Goal: Task Accomplishment & Management: Complete application form

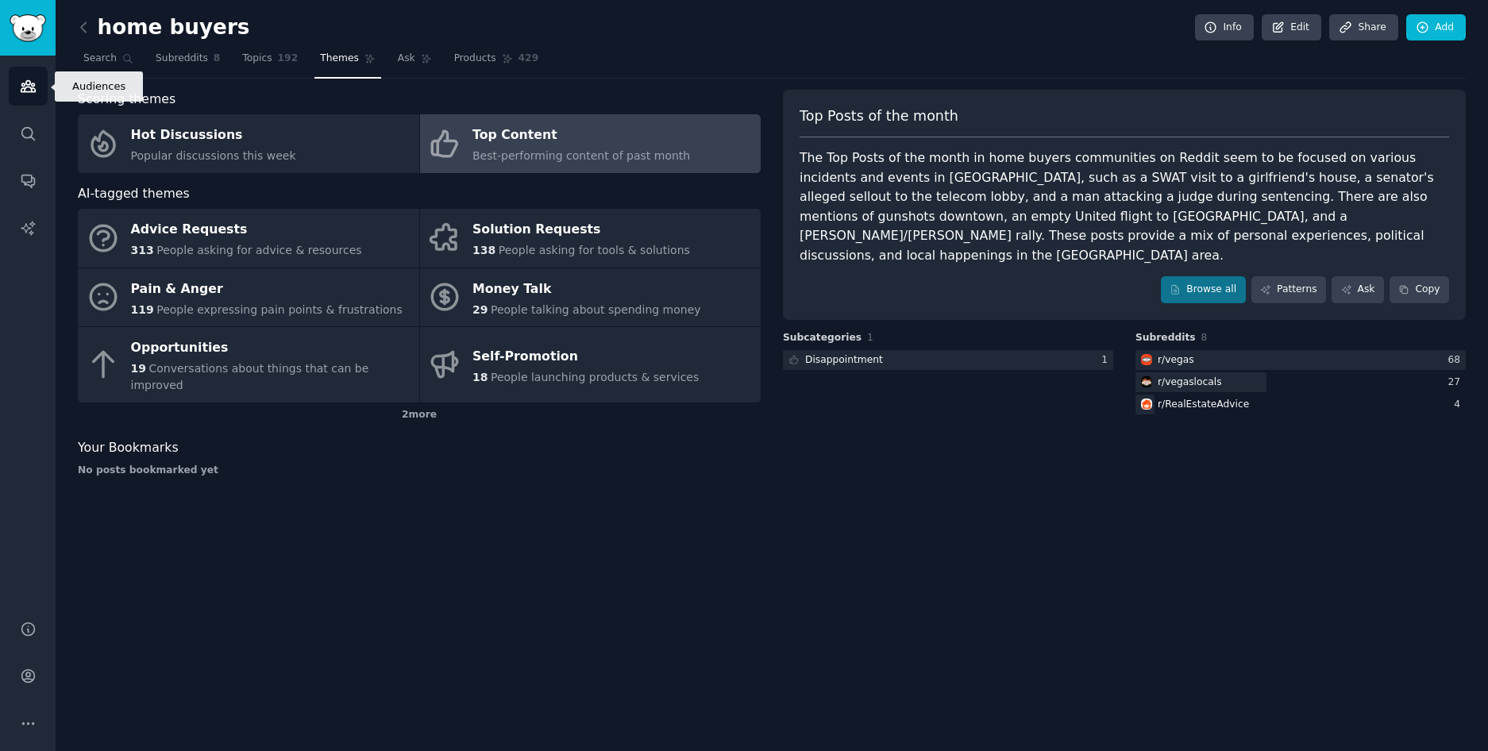
click at [33, 81] on icon "Sidebar" at bounding box center [28, 86] width 17 height 17
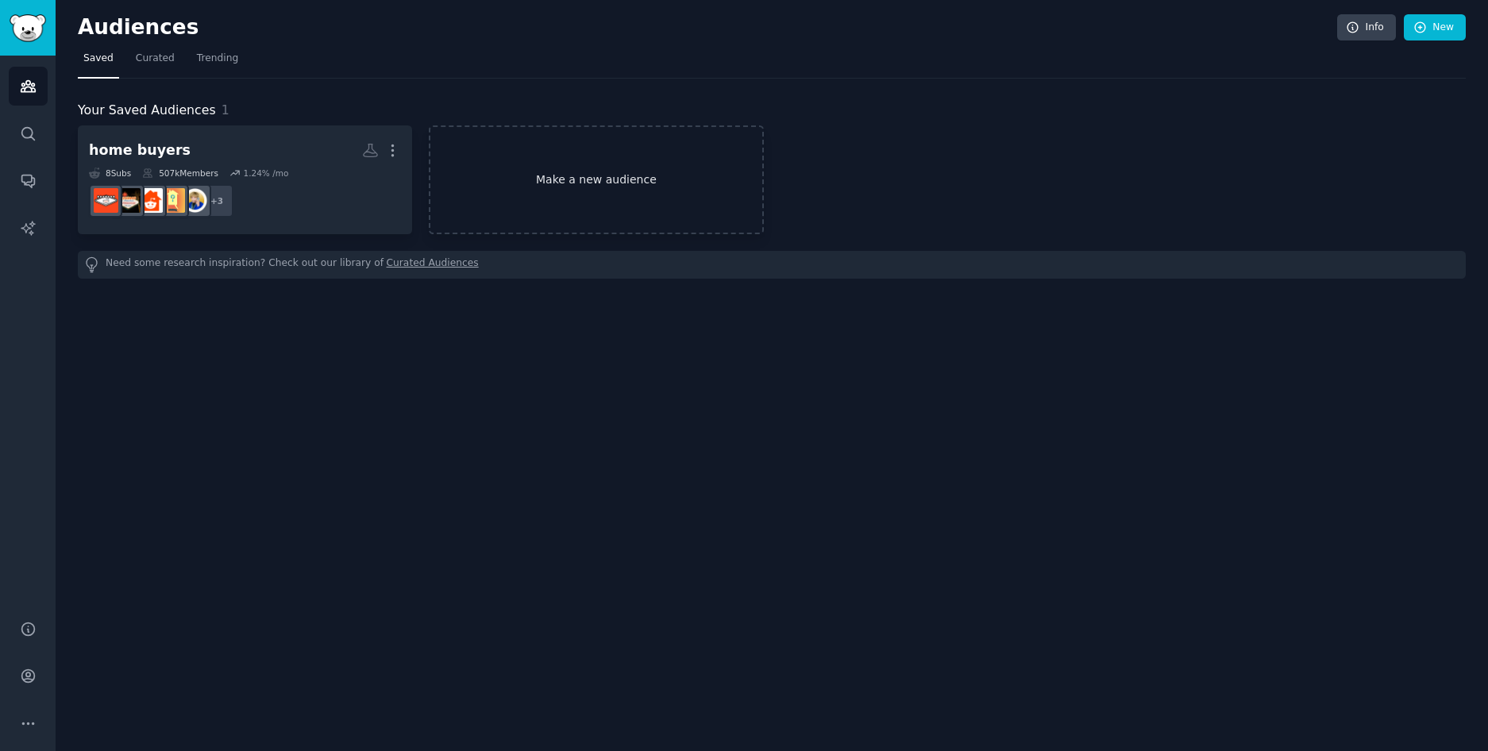
click at [503, 210] on link "Make a new audience" at bounding box center [596, 179] width 334 height 109
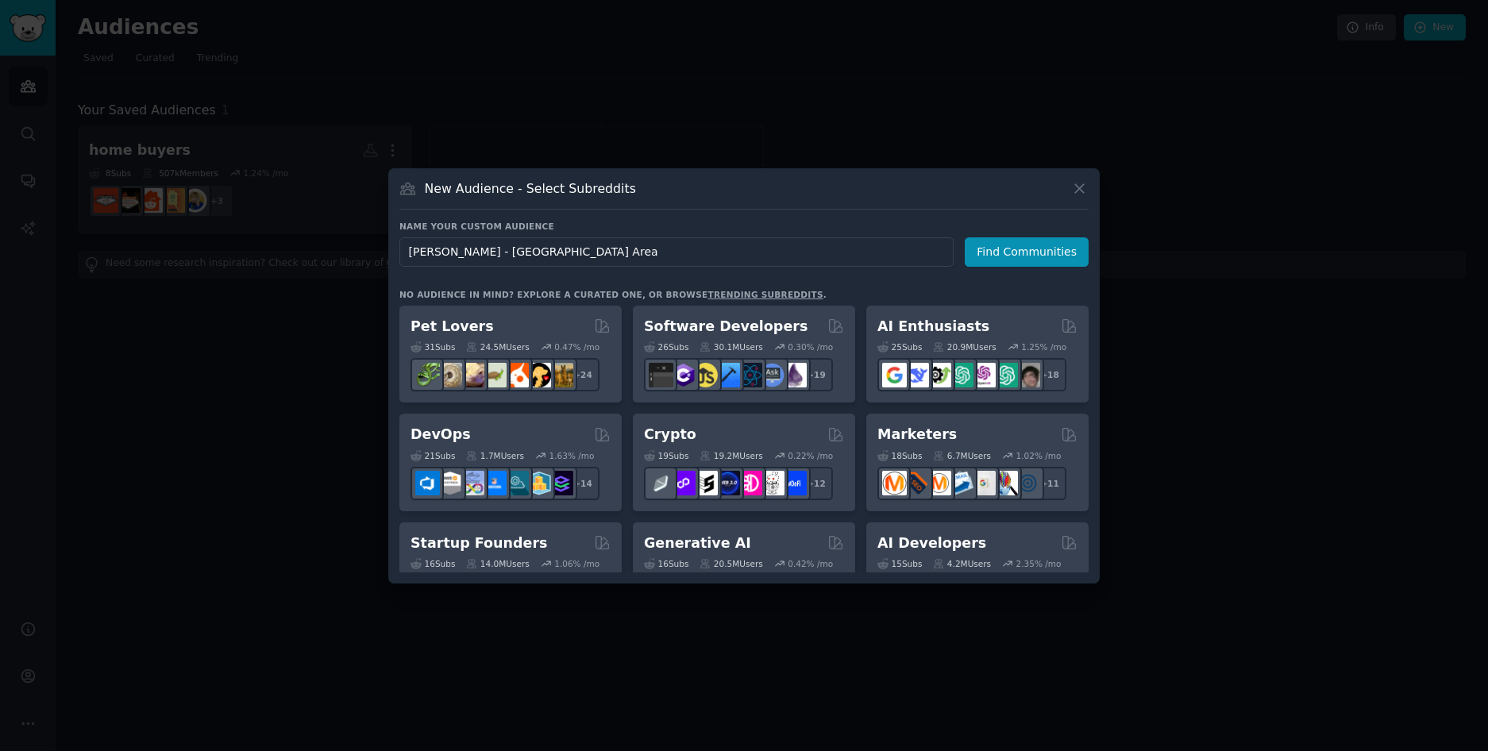
drag, startPoint x: 641, startPoint y: 257, endPoint x: 357, endPoint y: 245, distance: 283.8
click at [357, 245] on div "​ New Audience - Select Subreddits Name your custom audience Audience Name [PER…" at bounding box center [744, 375] width 1477 height 751
type input "[GEOGRAPHIC_DATA]"
click at [1012, 257] on button "Find Communities" at bounding box center [1027, 251] width 124 height 29
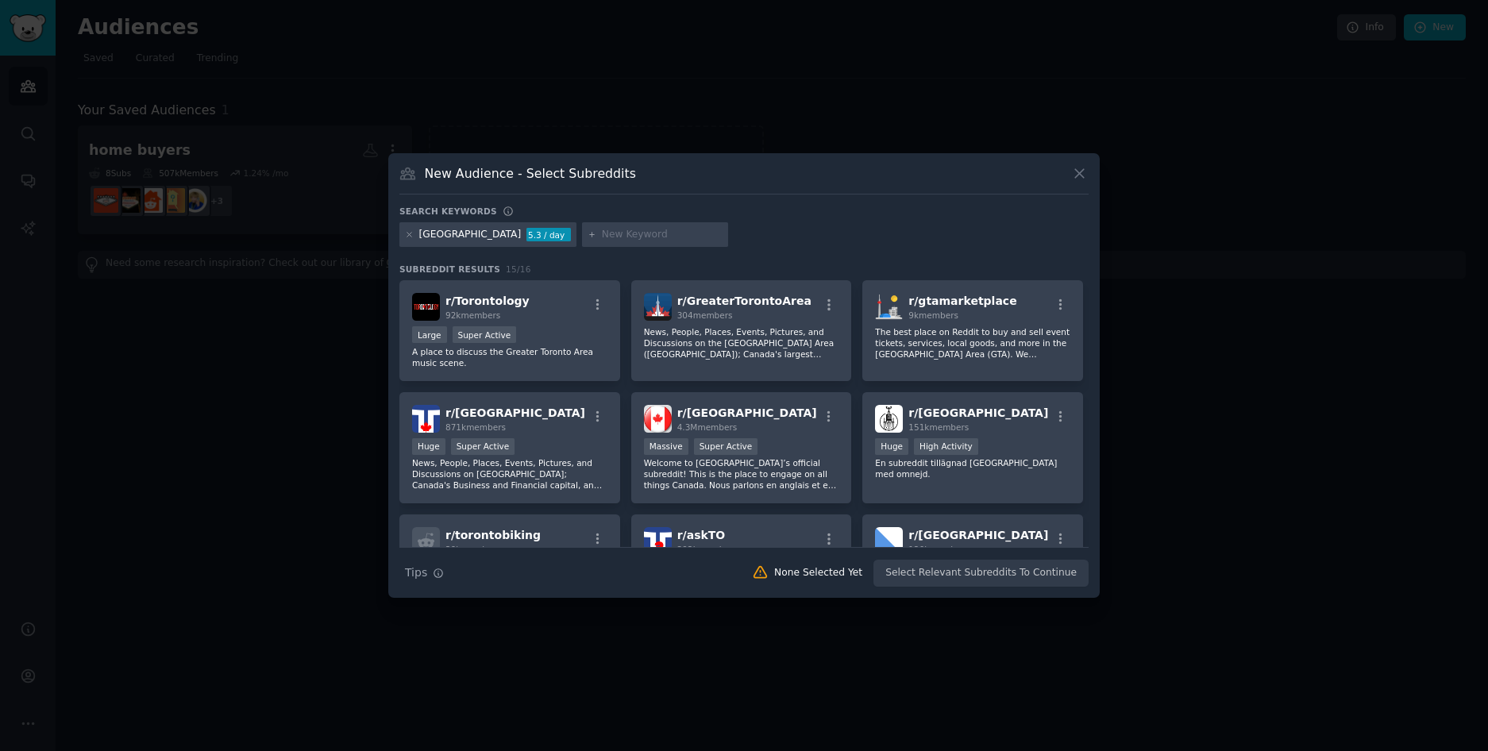
click at [635, 241] on div at bounding box center [655, 234] width 146 height 25
click at [590, 234] on icon at bounding box center [592, 235] width 4 height 4
click at [413, 234] on icon at bounding box center [409, 234] width 9 height 9
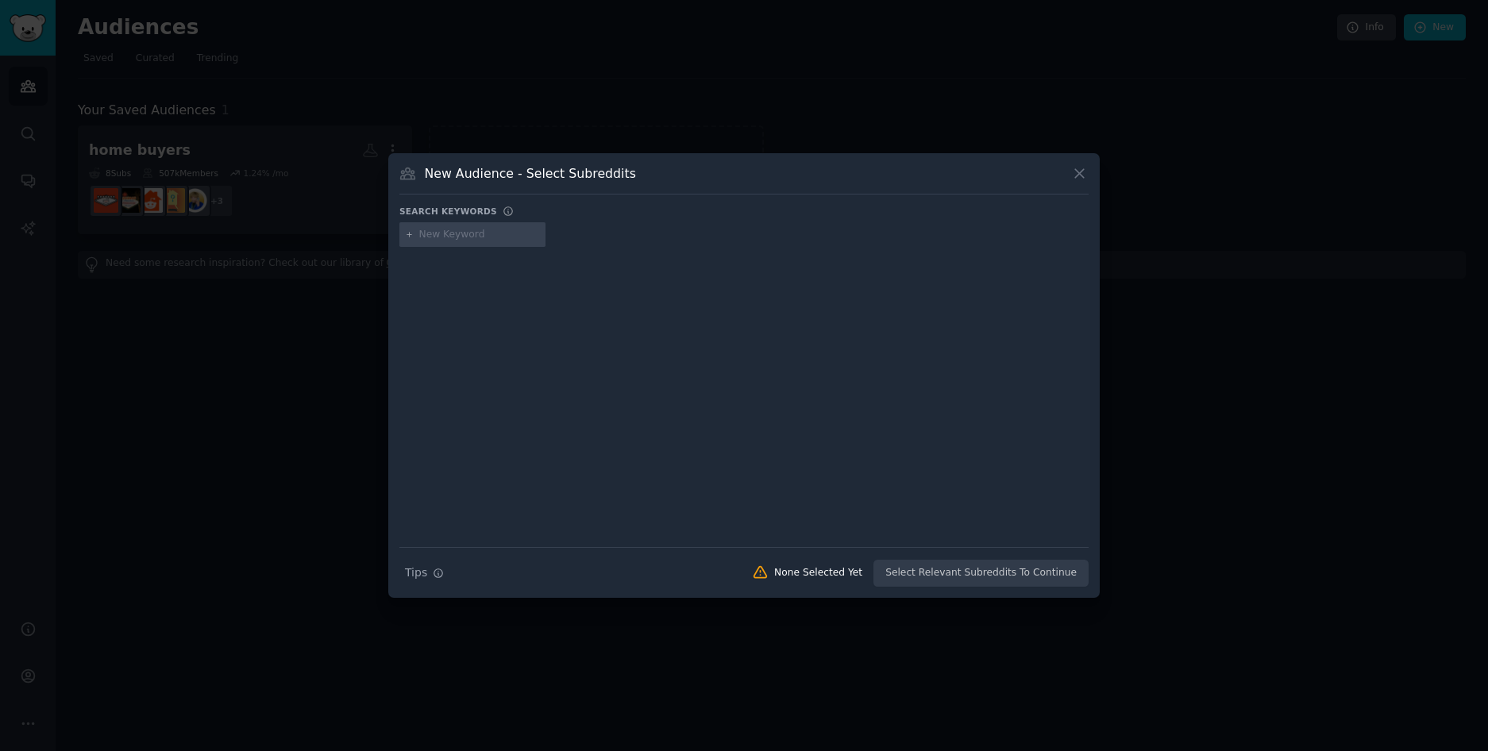
click at [444, 236] on input "text" at bounding box center [479, 235] width 121 height 14
type input "toronto real estate"
click at [465, 272] on div at bounding box center [743, 386] width 689 height 267
click at [494, 248] on div "toronto real estate" at bounding box center [743, 237] width 689 height 31
click at [499, 237] on input "toronto real estate" at bounding box center [479, 235] width 121 height 14
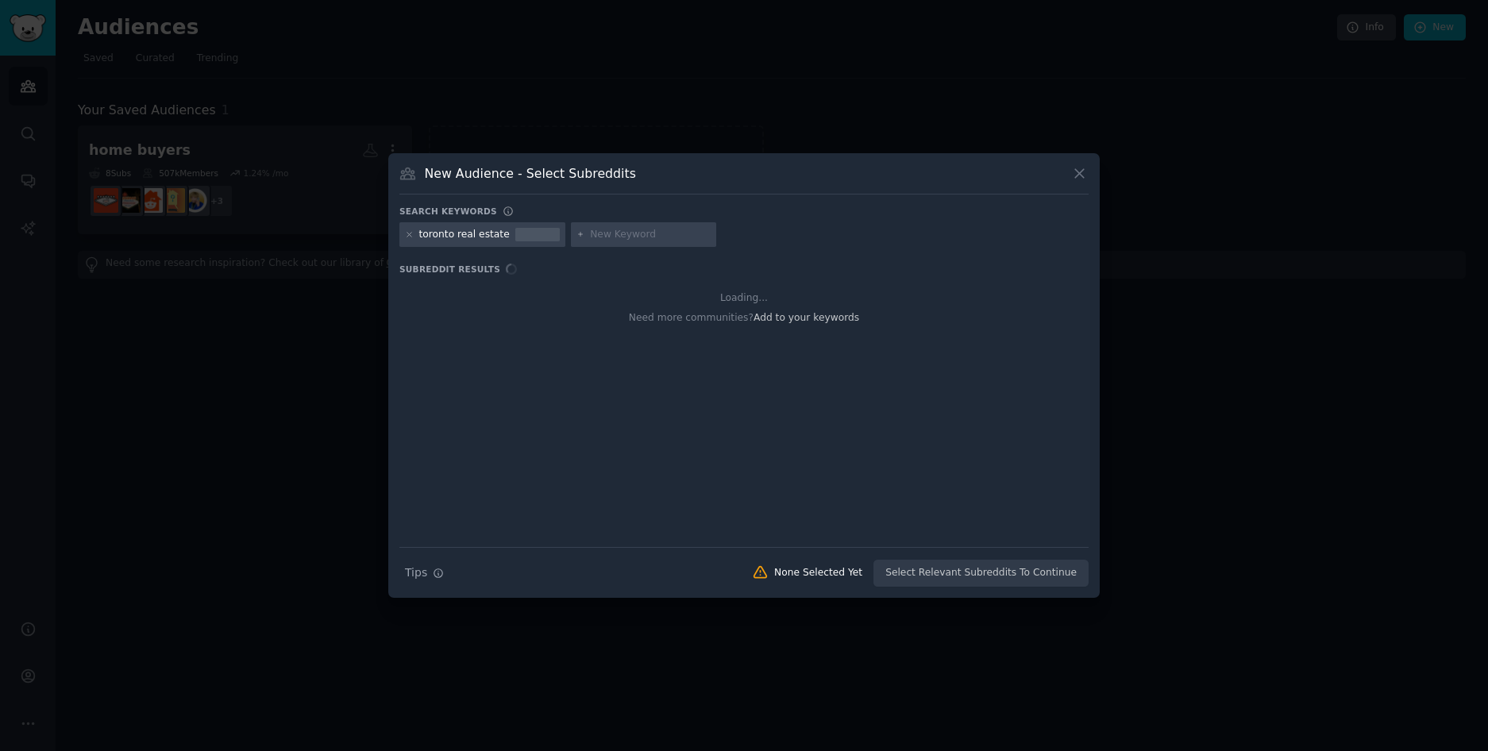
click at [619, 237] on input "text" at bounding box center [650, 235] width 121 height 14
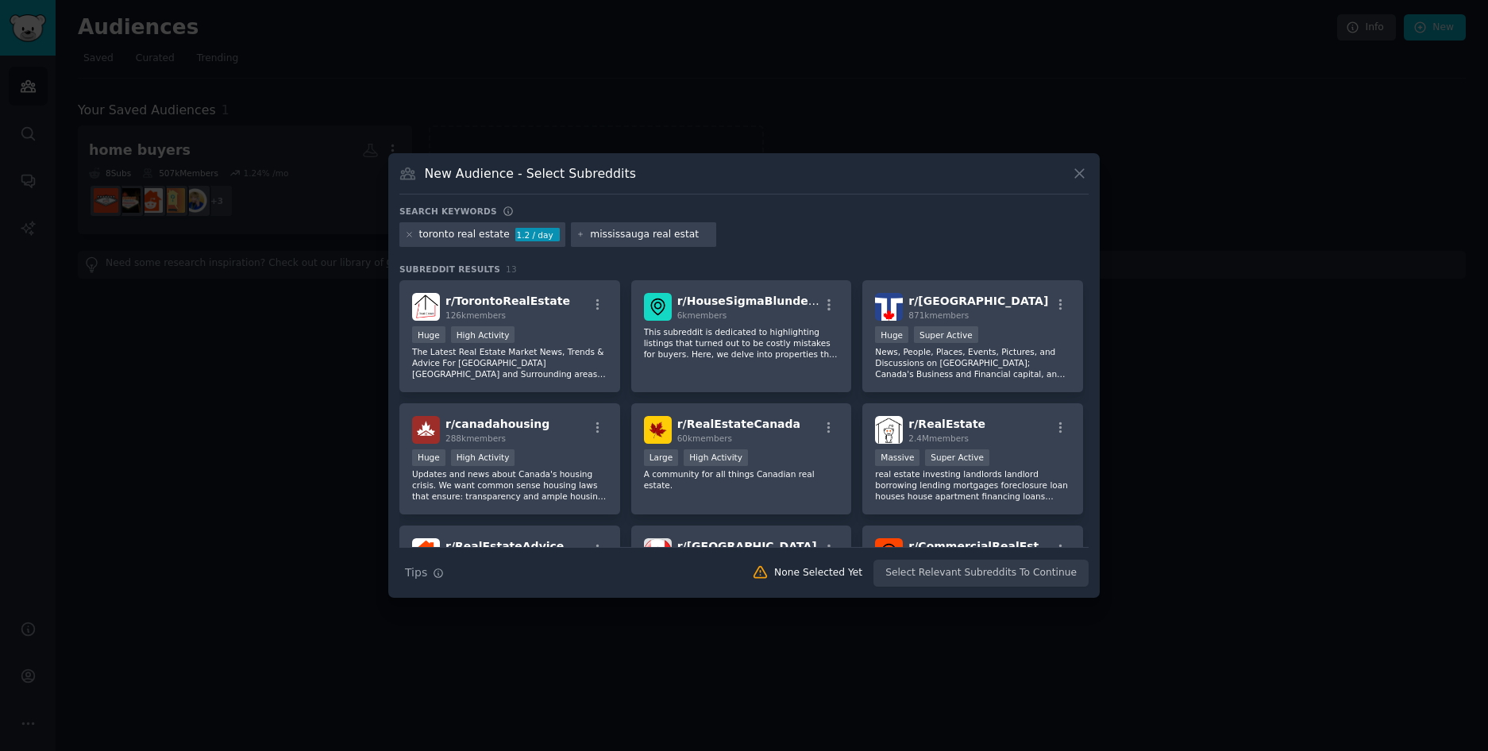
type input "mississauga real estate"
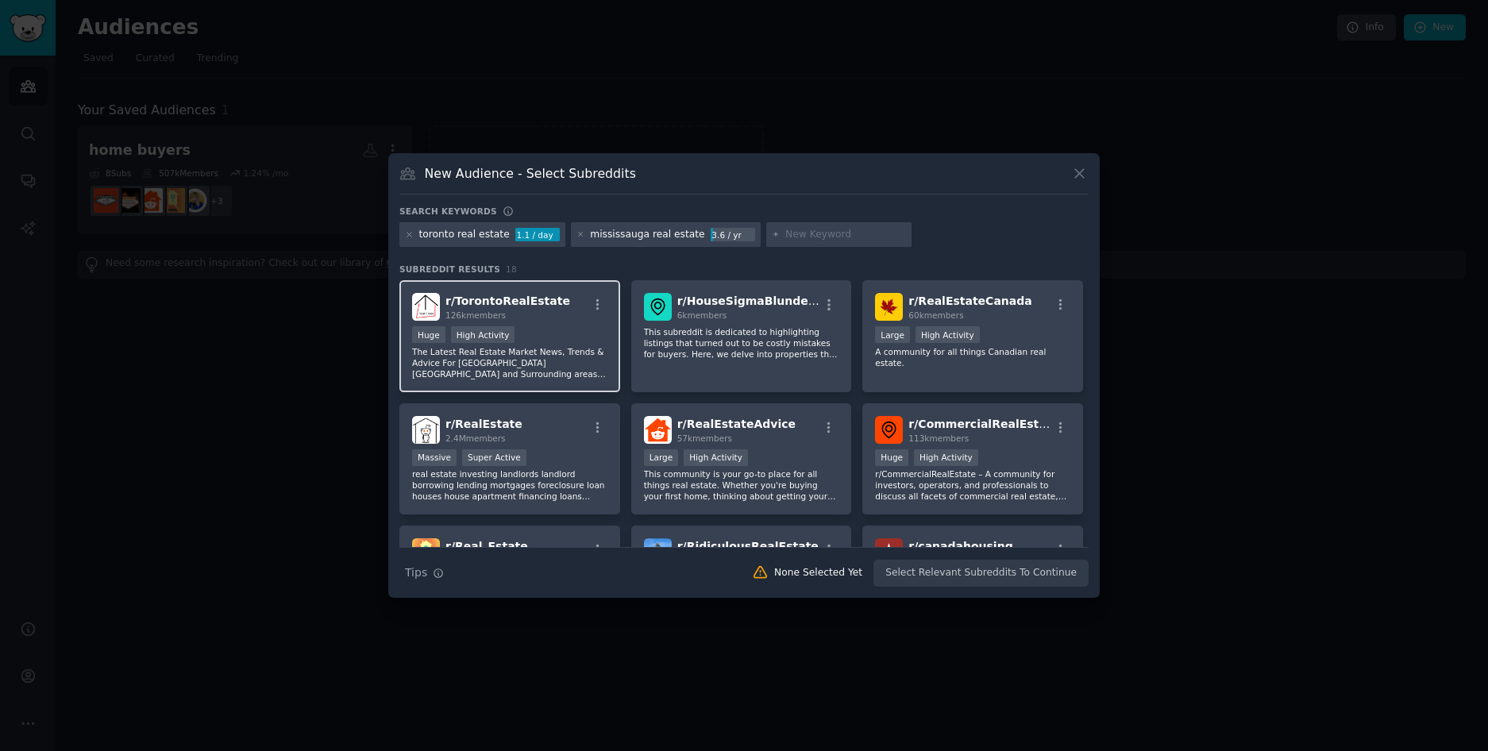
click at [551, 361] on p "The Latest Real Estate Market News, Trends & Advice For [GEOGRAPHIC_DATA] [GEOG…" at bounding box center [509, 362] width 195 height 33
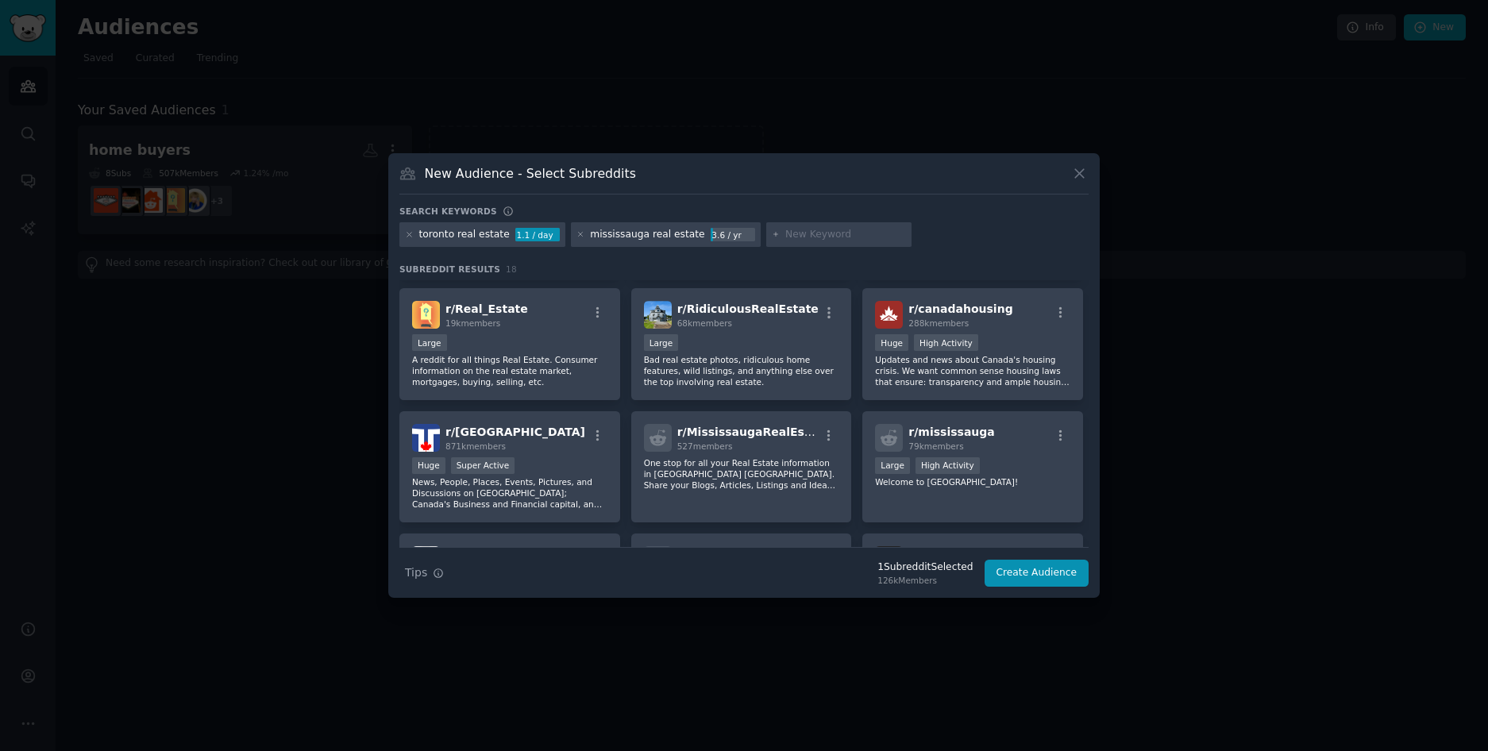
scroll to position [257, 0]
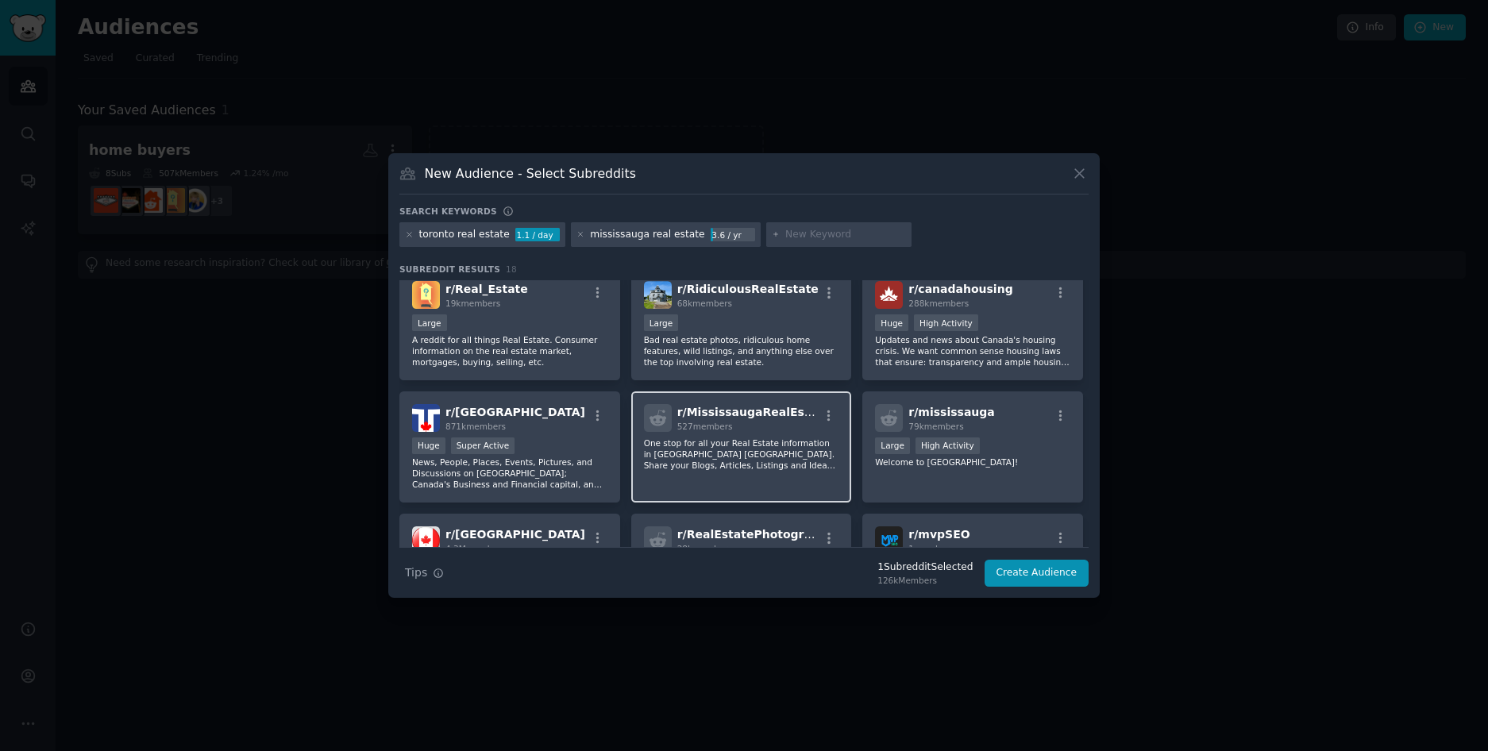
click at [738, 451] on p "One stop for all your Real Estate information in [GEOGRAPHIC_DATA] [GEOGRAPHIC_…" at bounding box center [741, 454] width 195 height 33
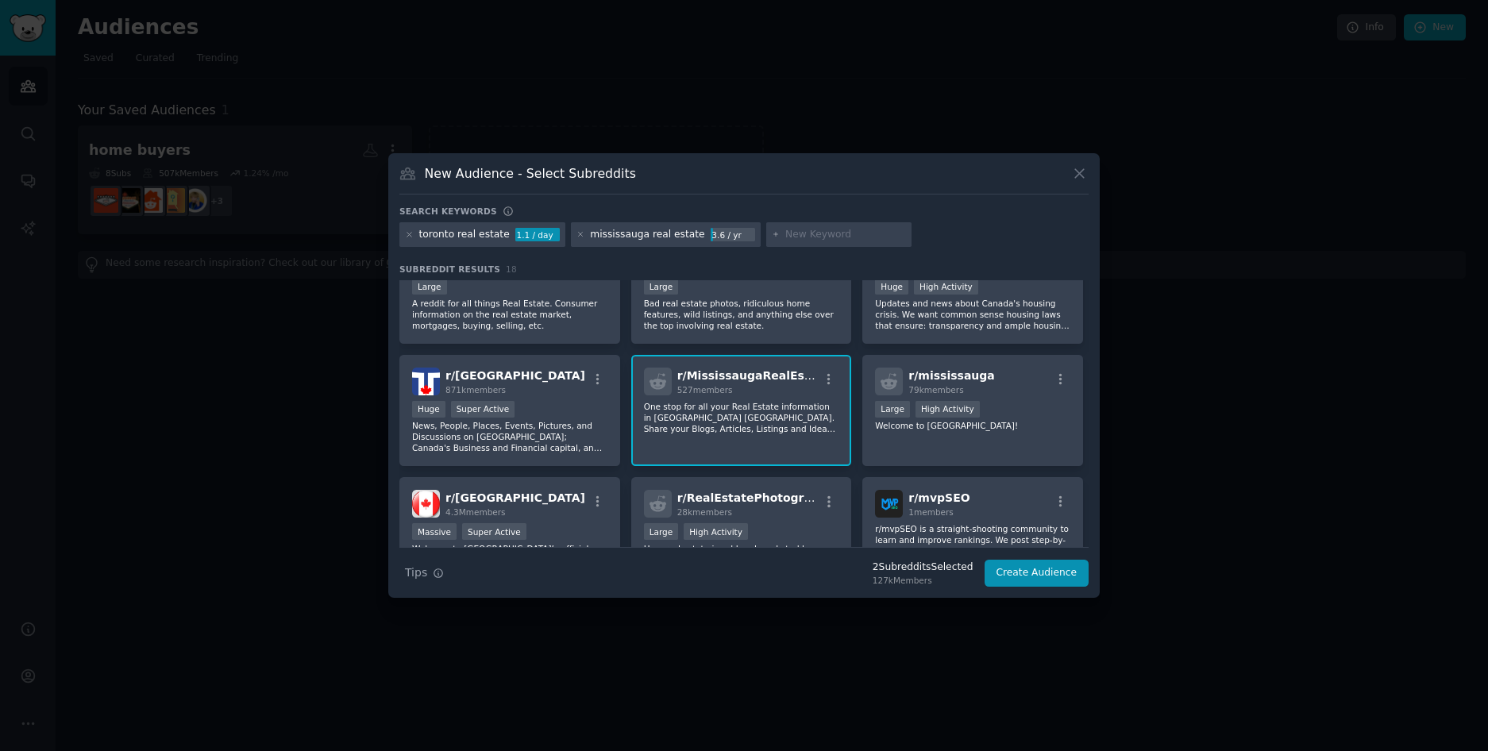
scroll to position [232, 0]
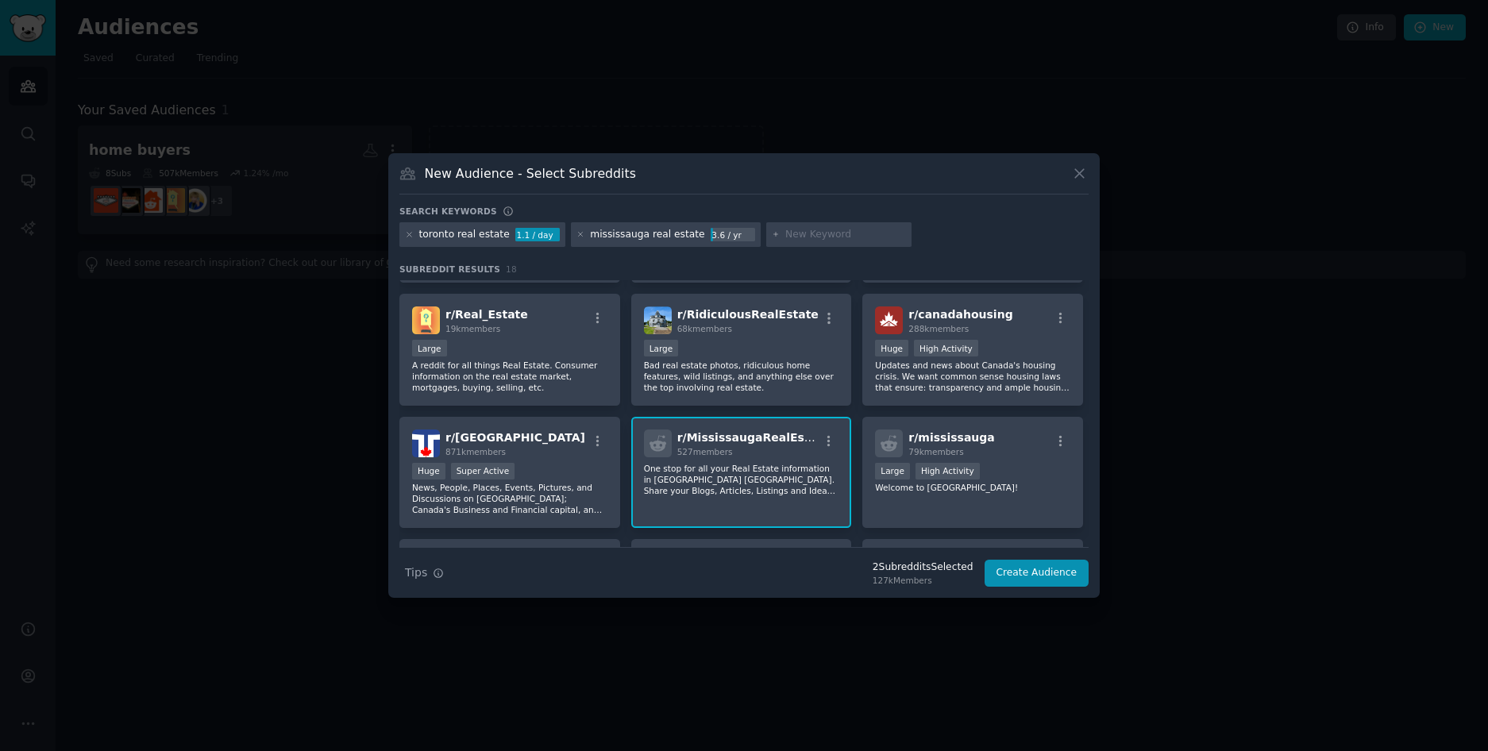
click at [786, 240] on input "text" at bounding box center [845, 235] width 121 height 14
type input "living in [GEOGRAPHIC_DATA]"
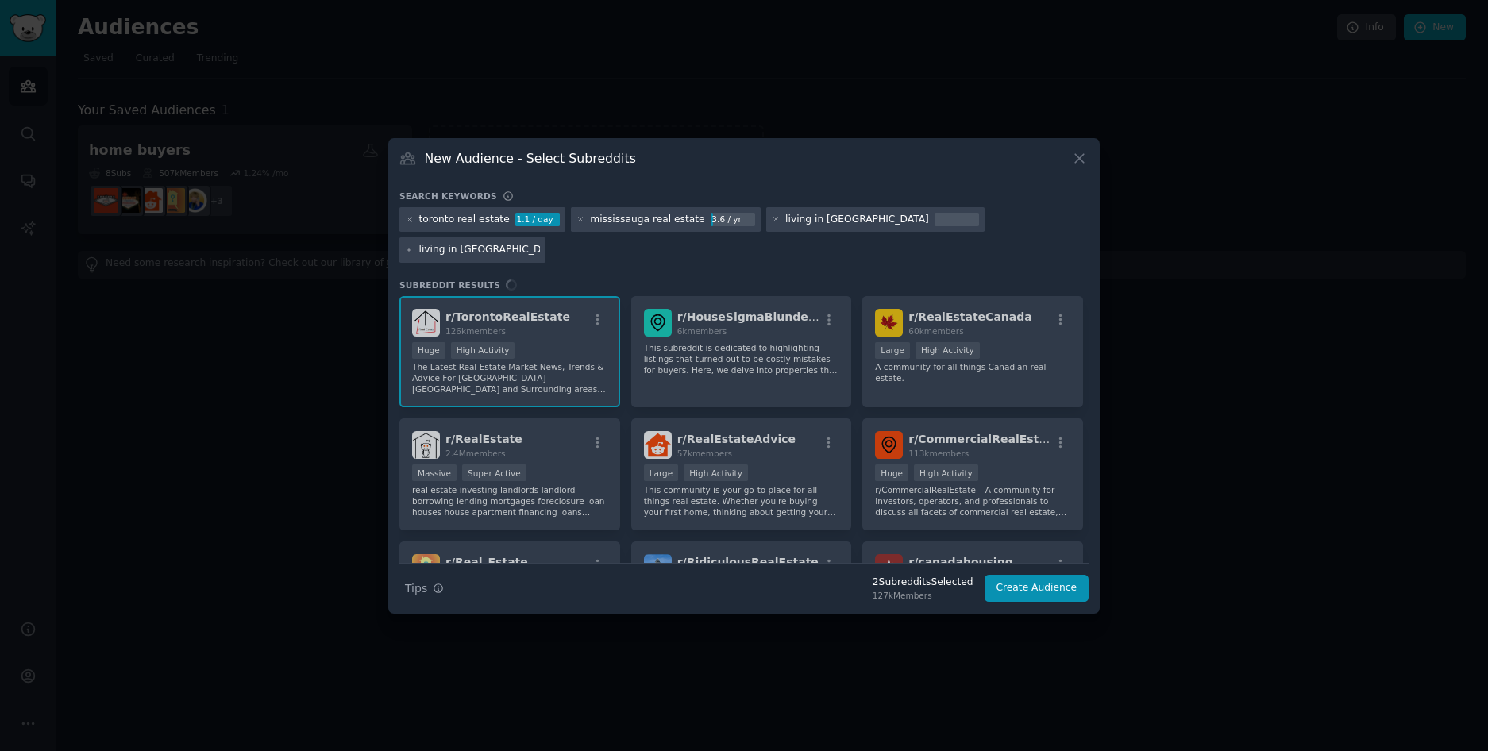
type input "living in [GEOGRAPHIC_DATA]"
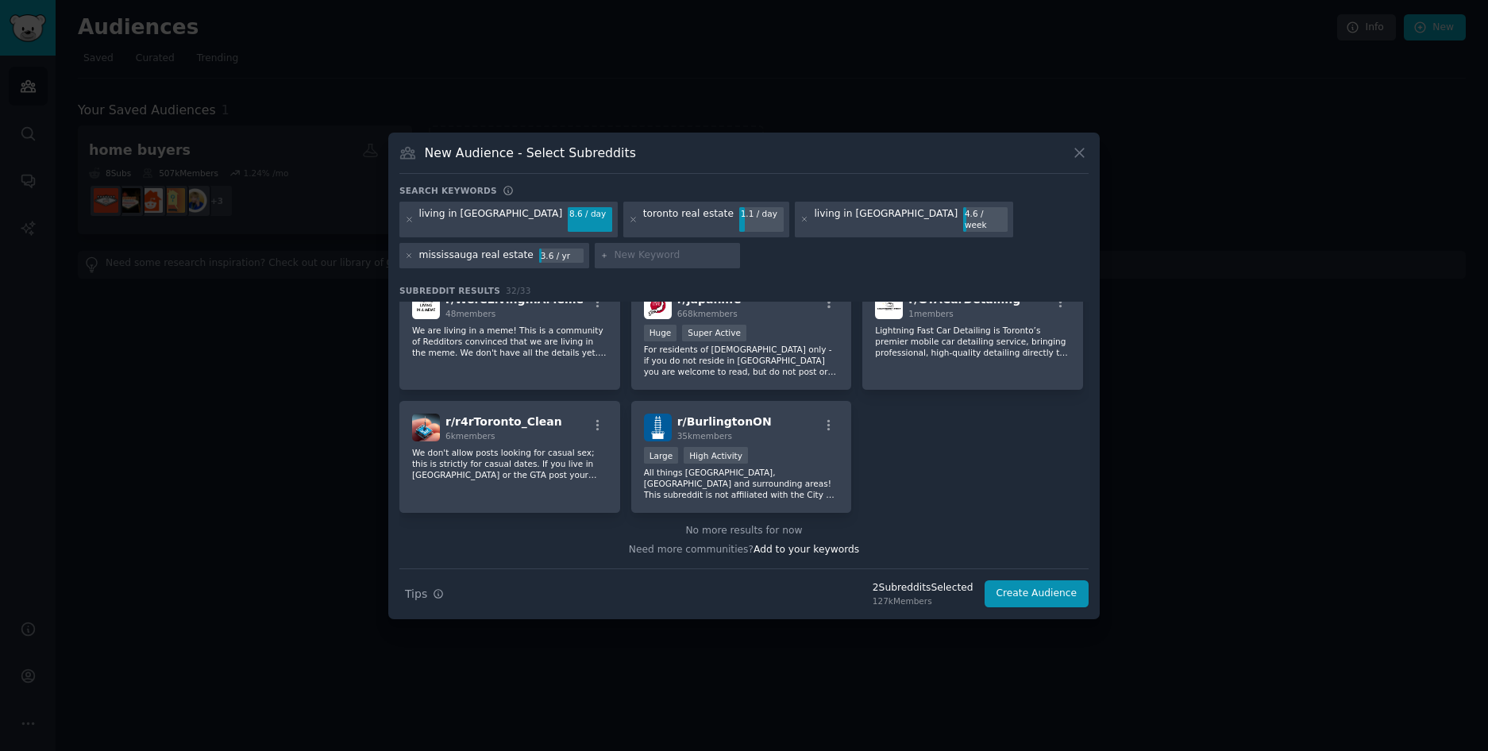
scroll to position [1107, 0]
click at [614, 251] on input "text" at bounding box center [674, 256] width 121 height 14
type input "toronto local"
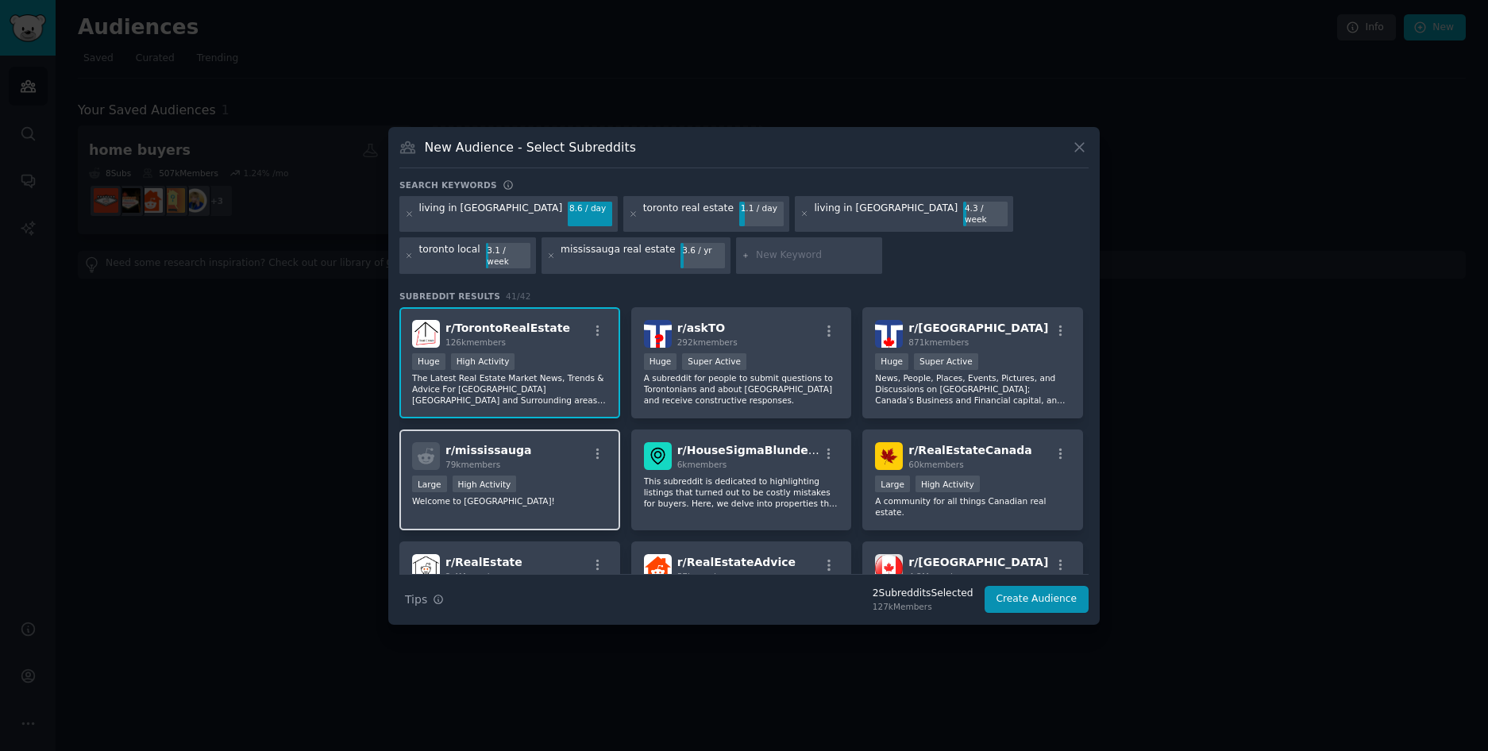
click at [509, 481] on div ">= 80th percentile for submissions / day Large High Activity" at bounding box center [509, 486] width 195 height 20
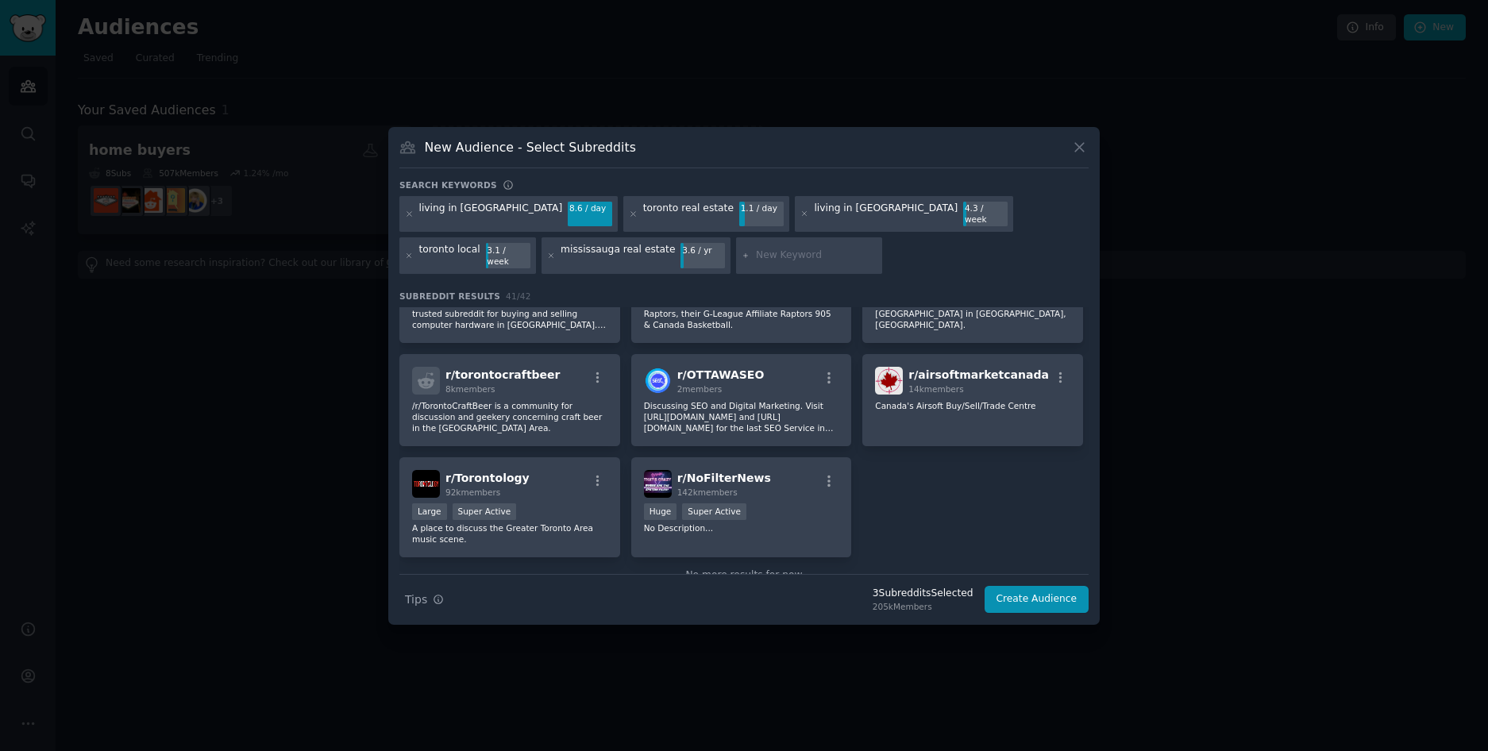
scroll to position [1383, 0]
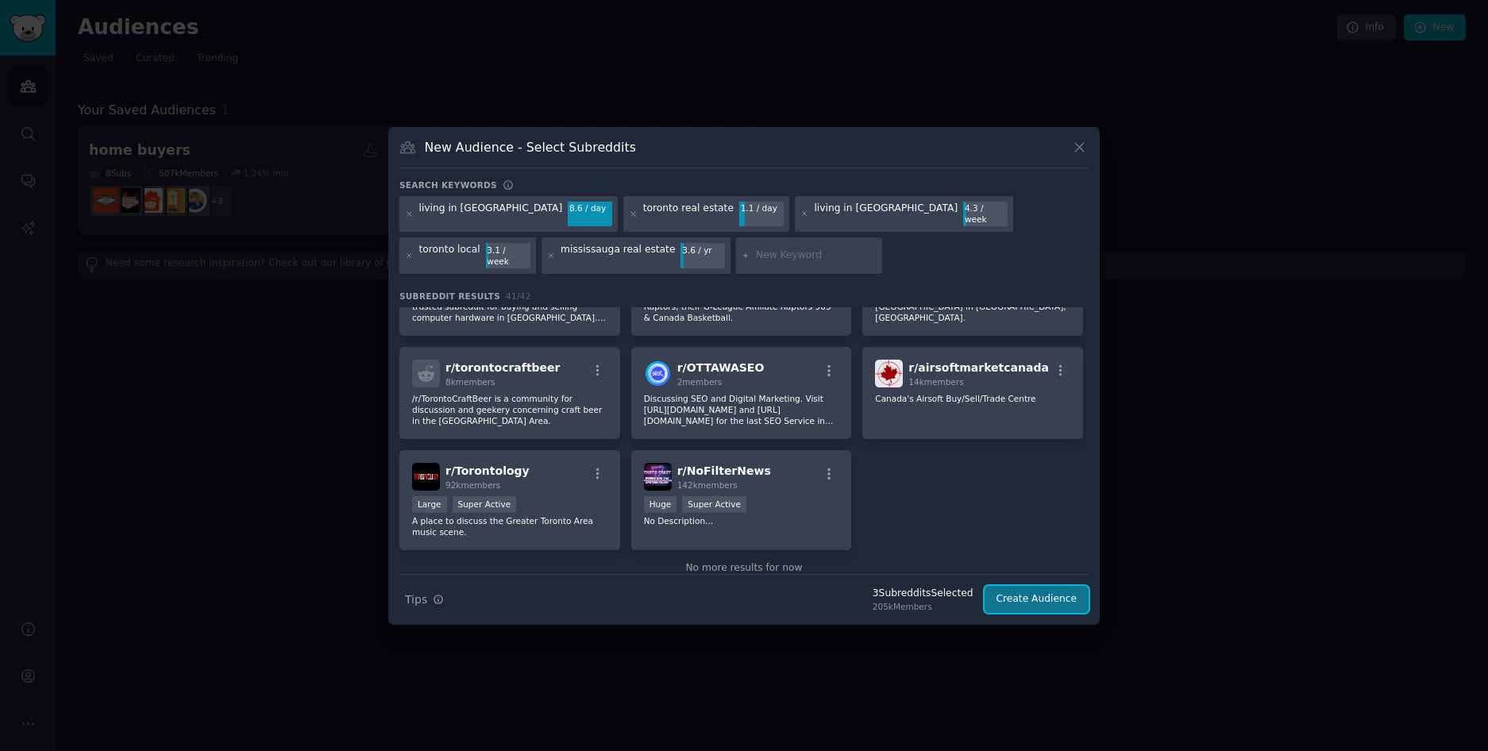
click at [1039, 589] on button "Create Audience" at bounding box center [1037, 599] width 105 height 27
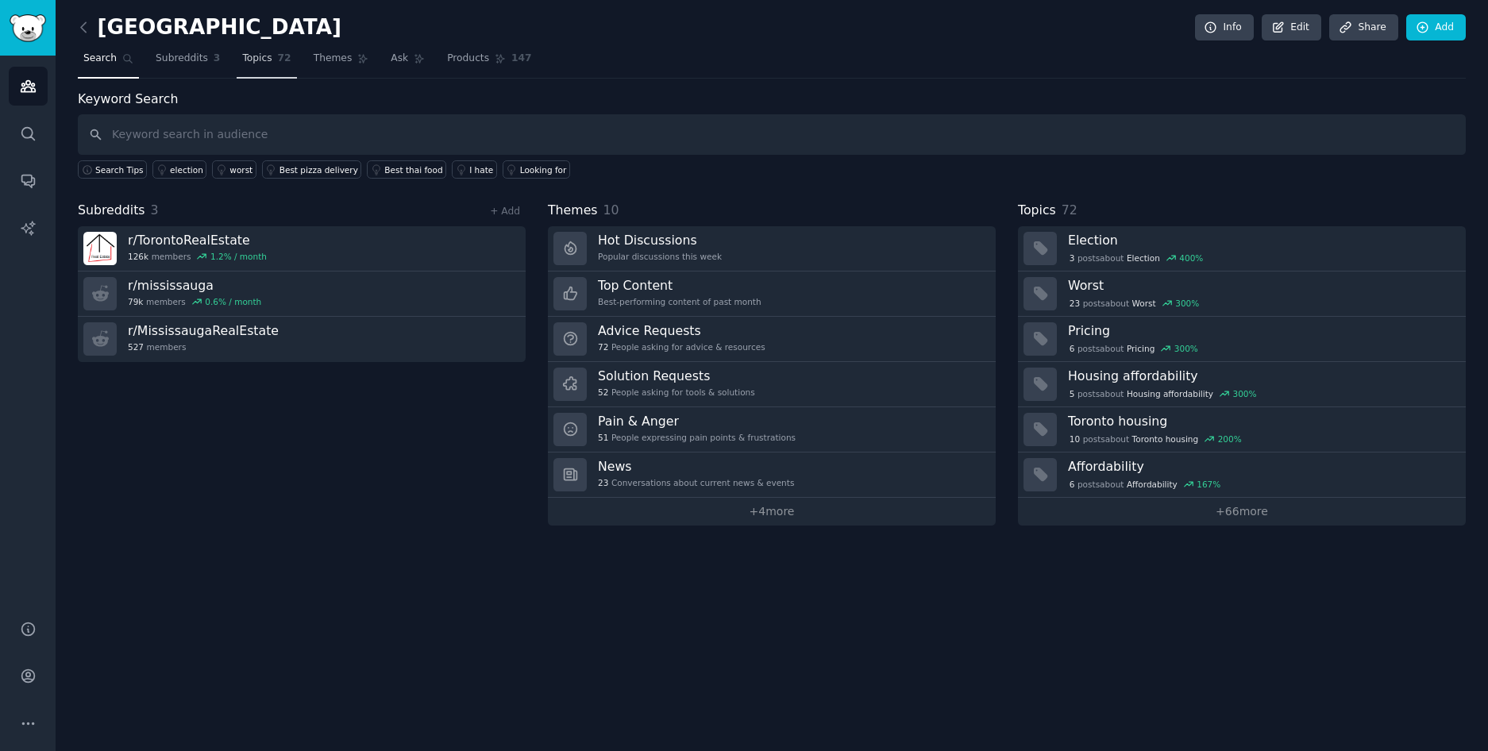
click at [245, 64] on span "Topics" at bounding box center [256, 59] width 29 height 14
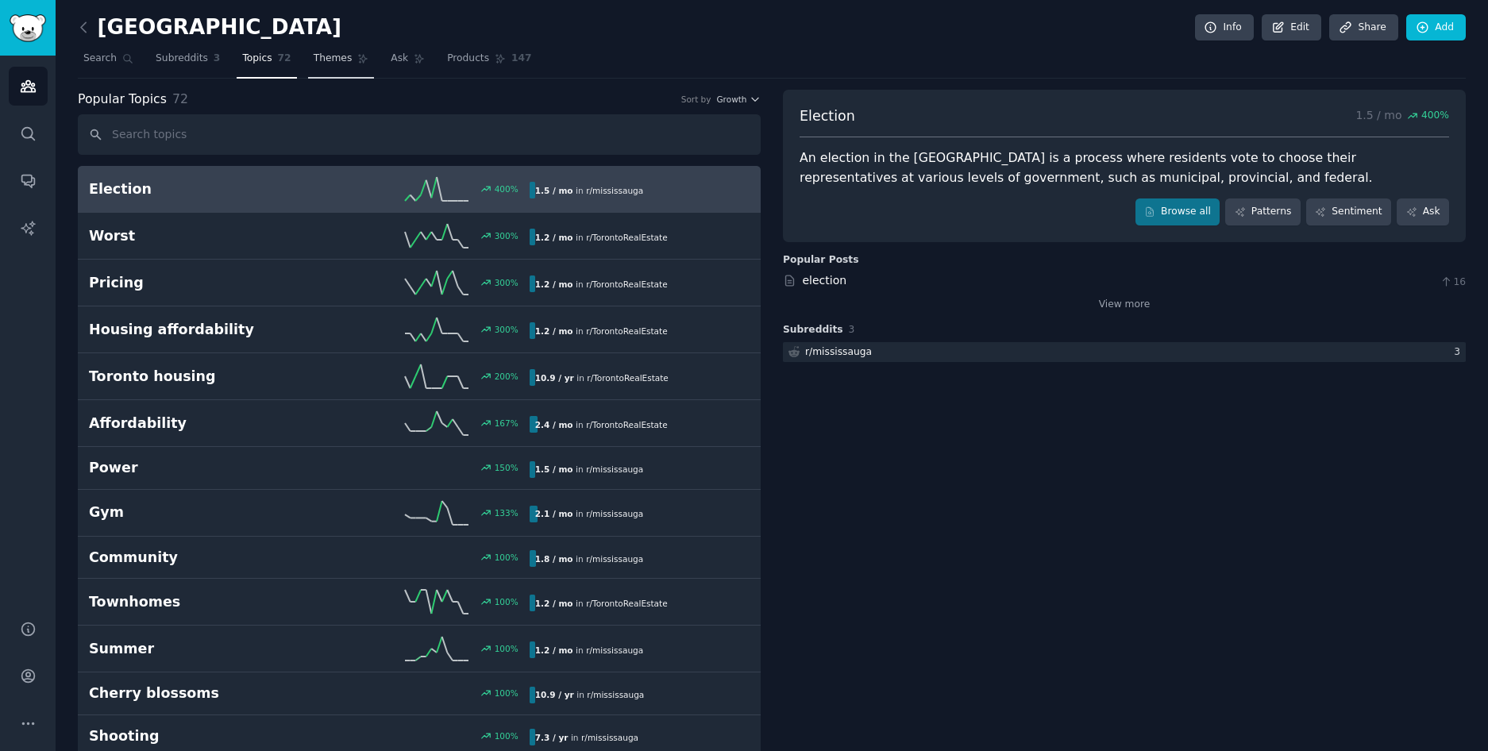
click at [338, 62] on span "Themes" at bounding box center [333, 59] width 39 height 14
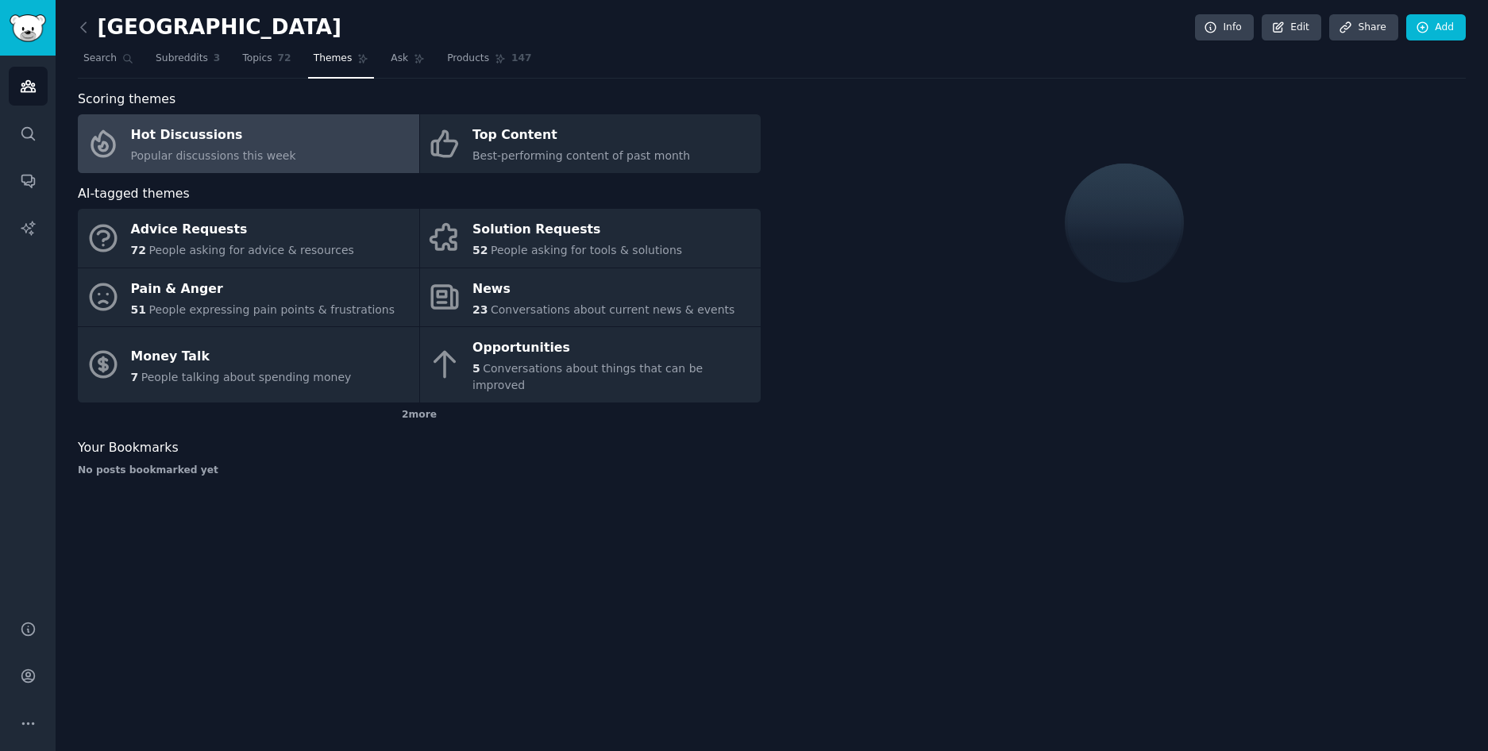
click at [311, 152] on link "Hot Discussions Popular discussions this week" at bounding box center [249, 143] width 342 height 59
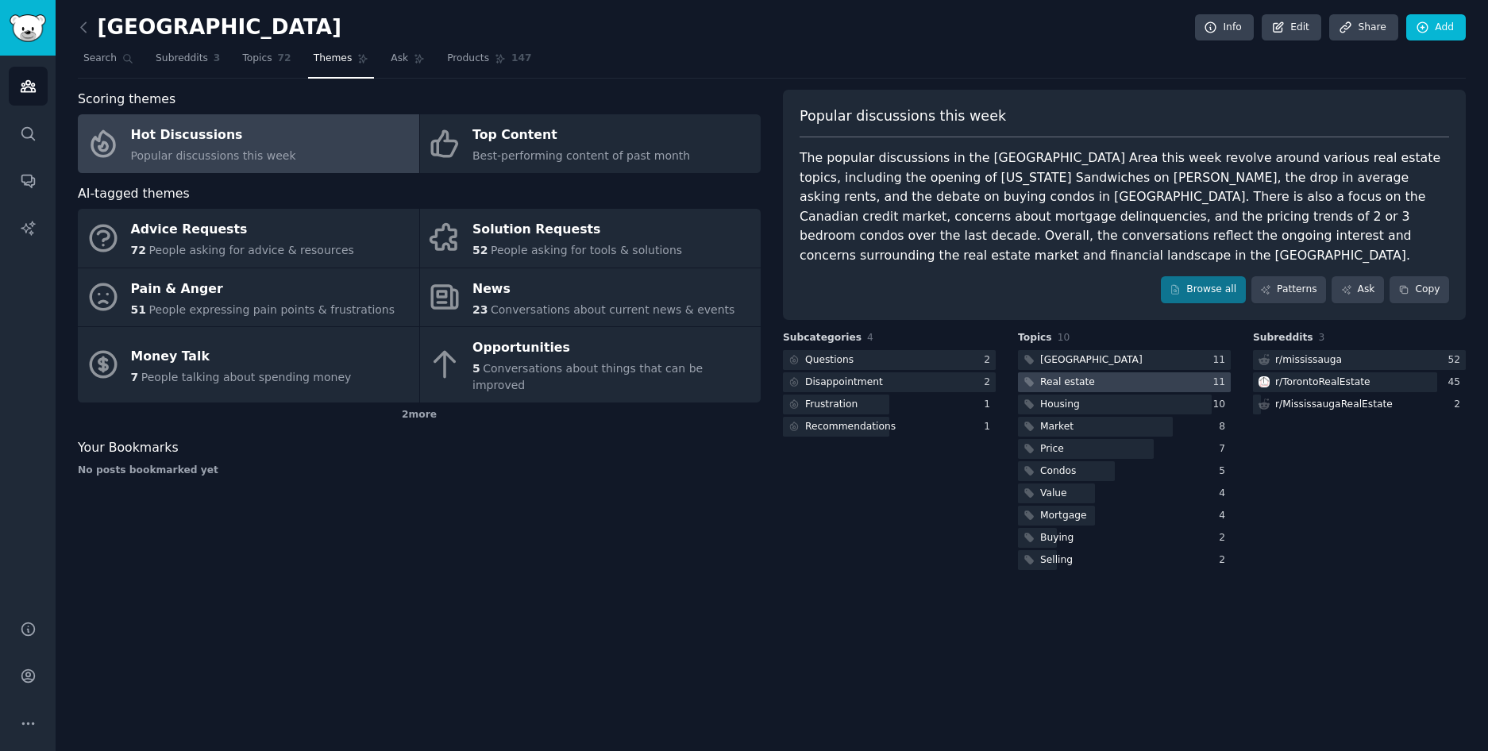
click at [1087, 376] on div "Real estate" at bounding box center [1067, 383] width 55 height 14
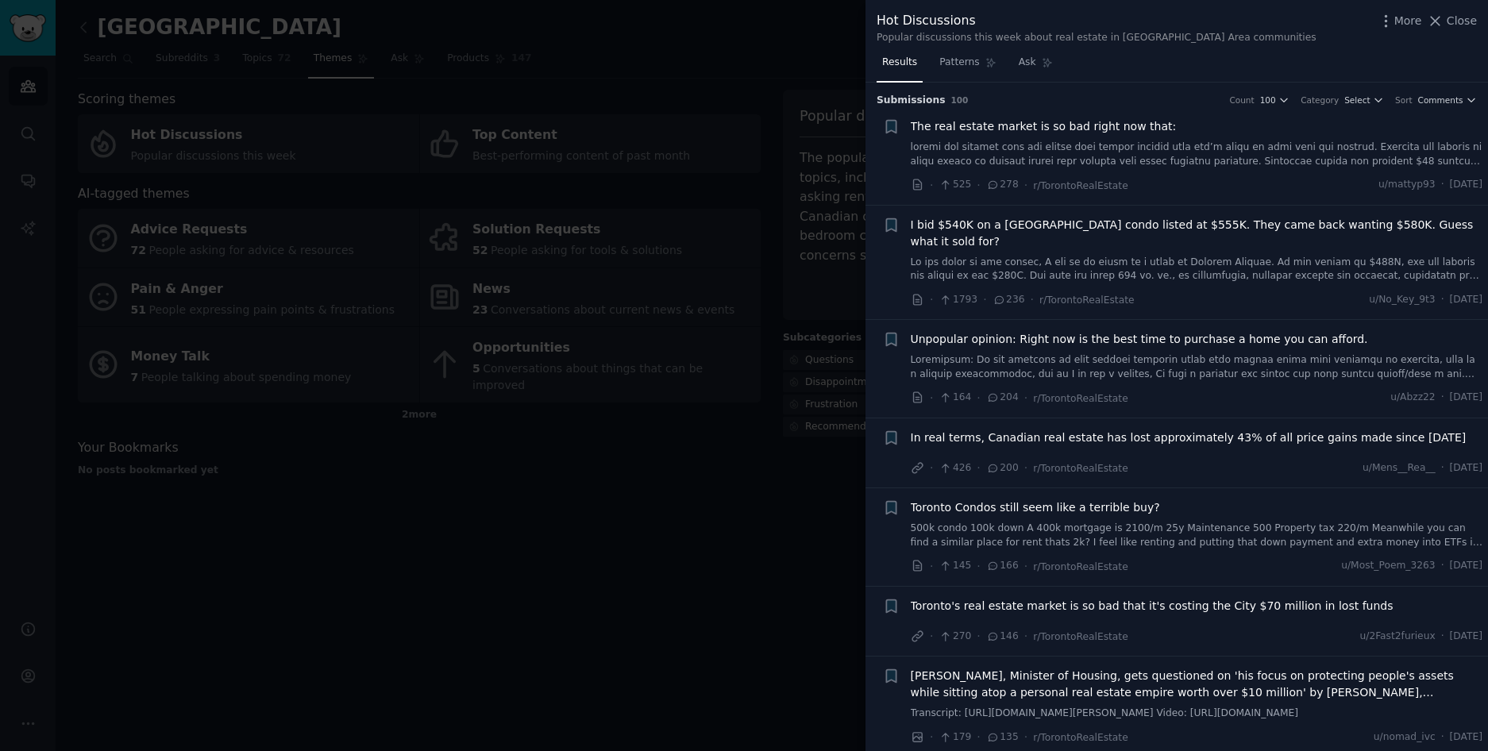
click at [1226, 342] on span "Unpopular opinion: Right now is the best time to purchase a home you can afford." at bounding box center [1139, 339] width 457 height 17
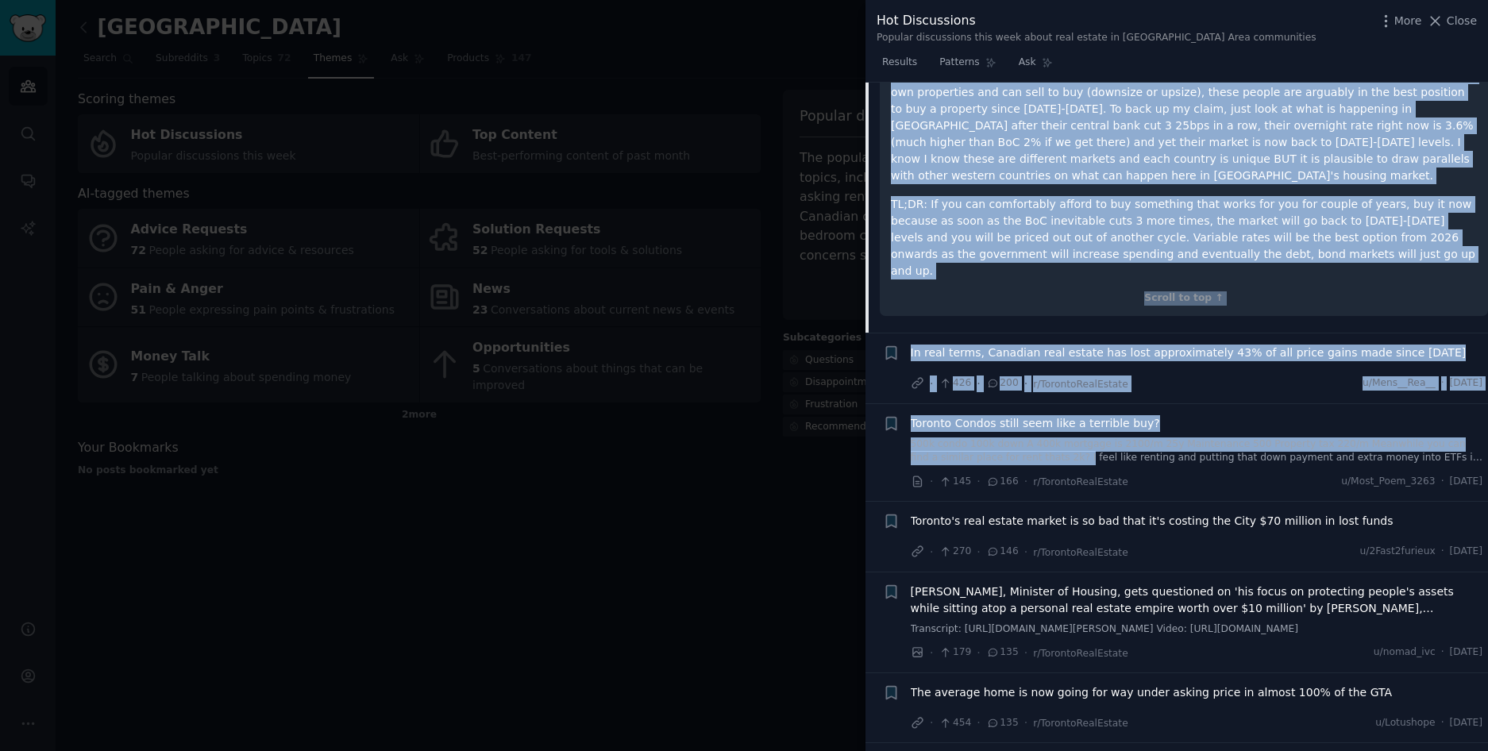
scroll to position [700, 0]
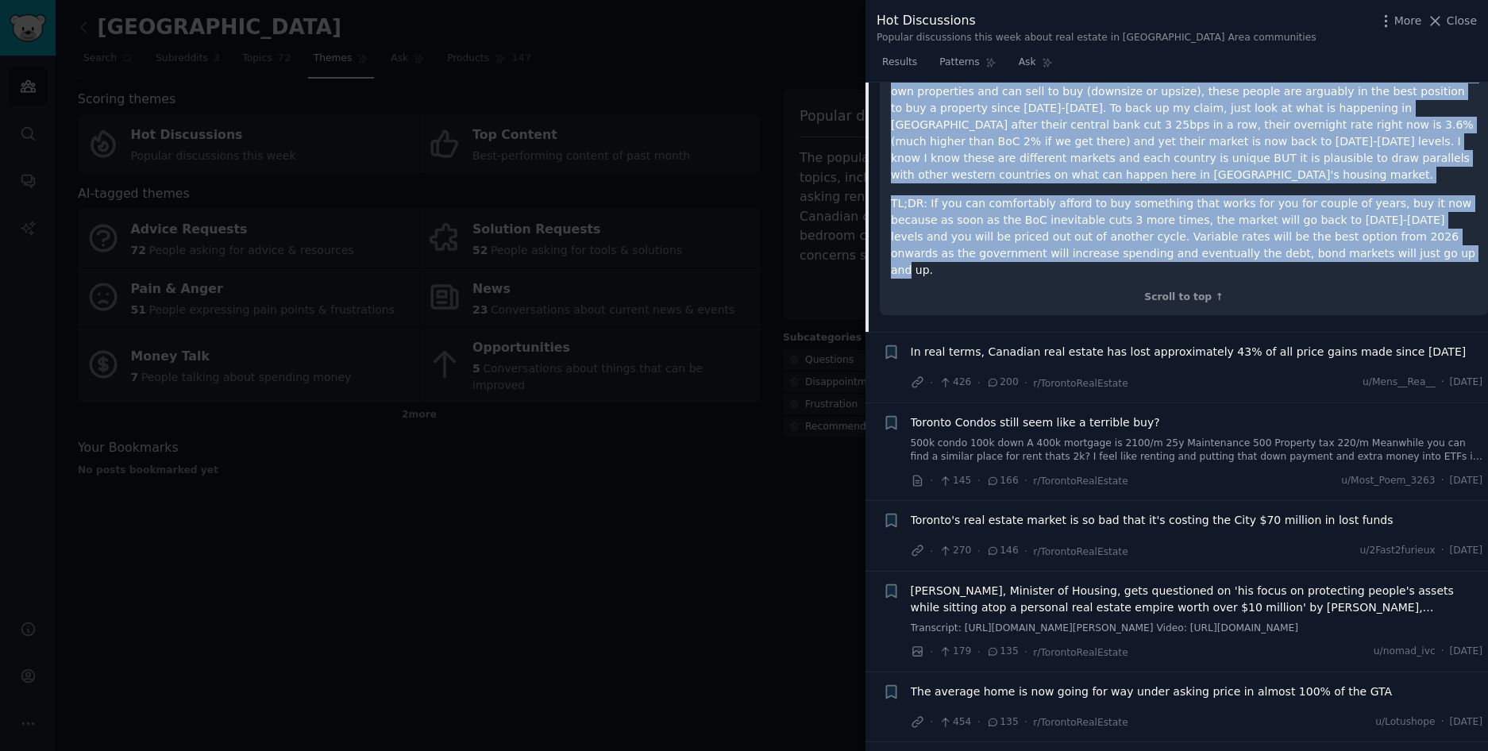
drag, startPoint x: 890, startPoint y: 268, endPoint x: 1310, endPoint y: 226, distance: 422.2
click at [1310, 226] on div "Disclaimer: If you disagree or have further comments about this please leave yo…" at bounding box center [1184, 37] width 586 height 481
copy div "Disclaimer: If you disagree or have further comments about this please leave yo…"
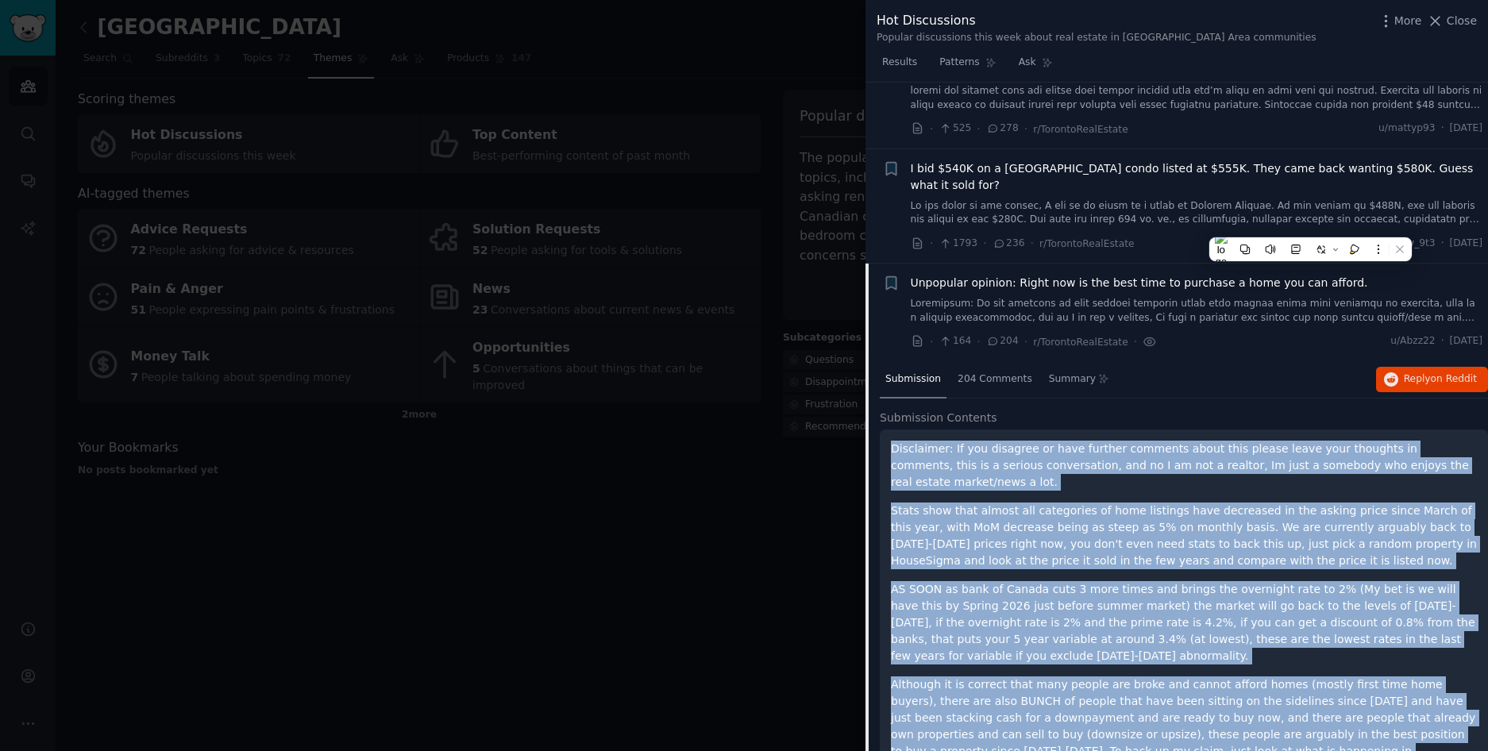
scroll to position [0, 0]
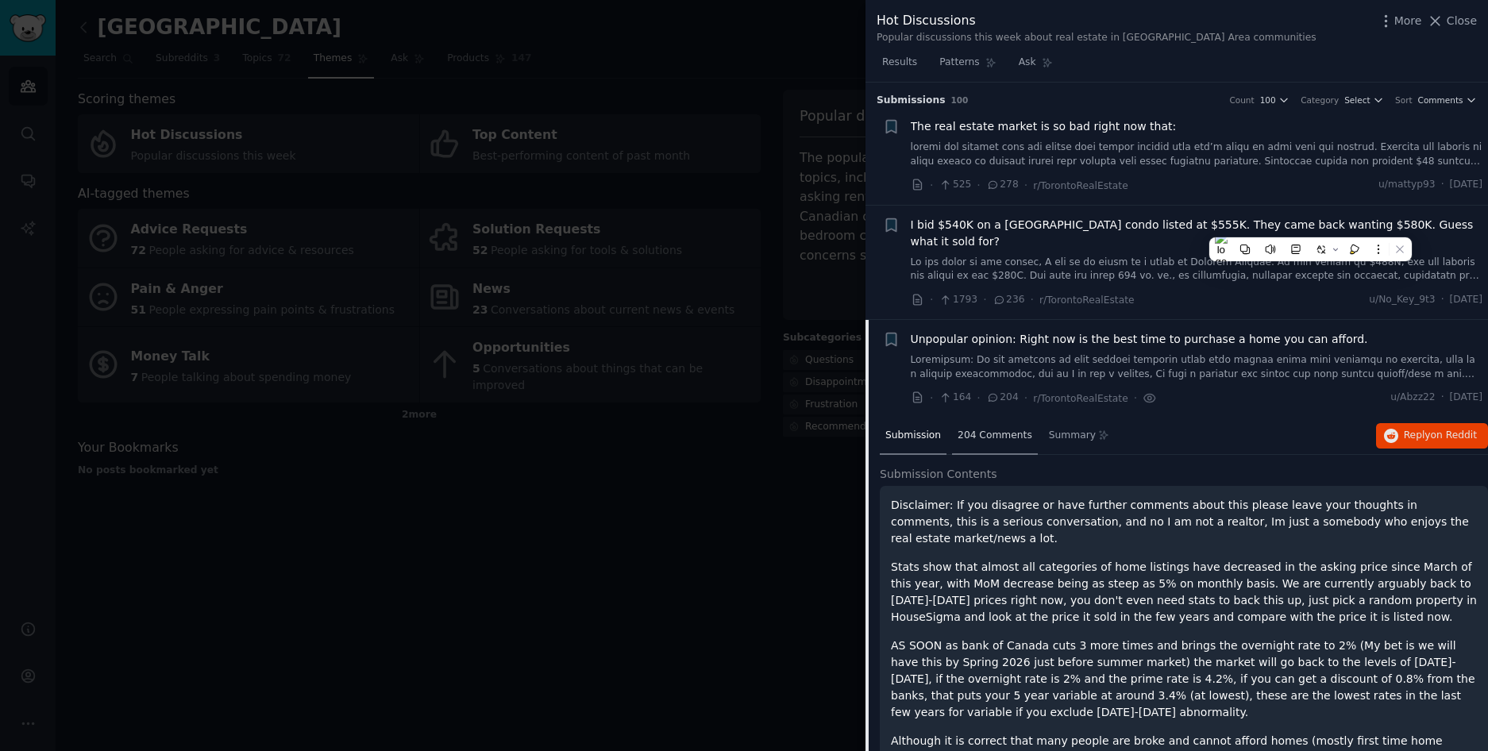
click at [973, 447] on div "204 Comments" at bounding box center [995, 437] width 86 height 38
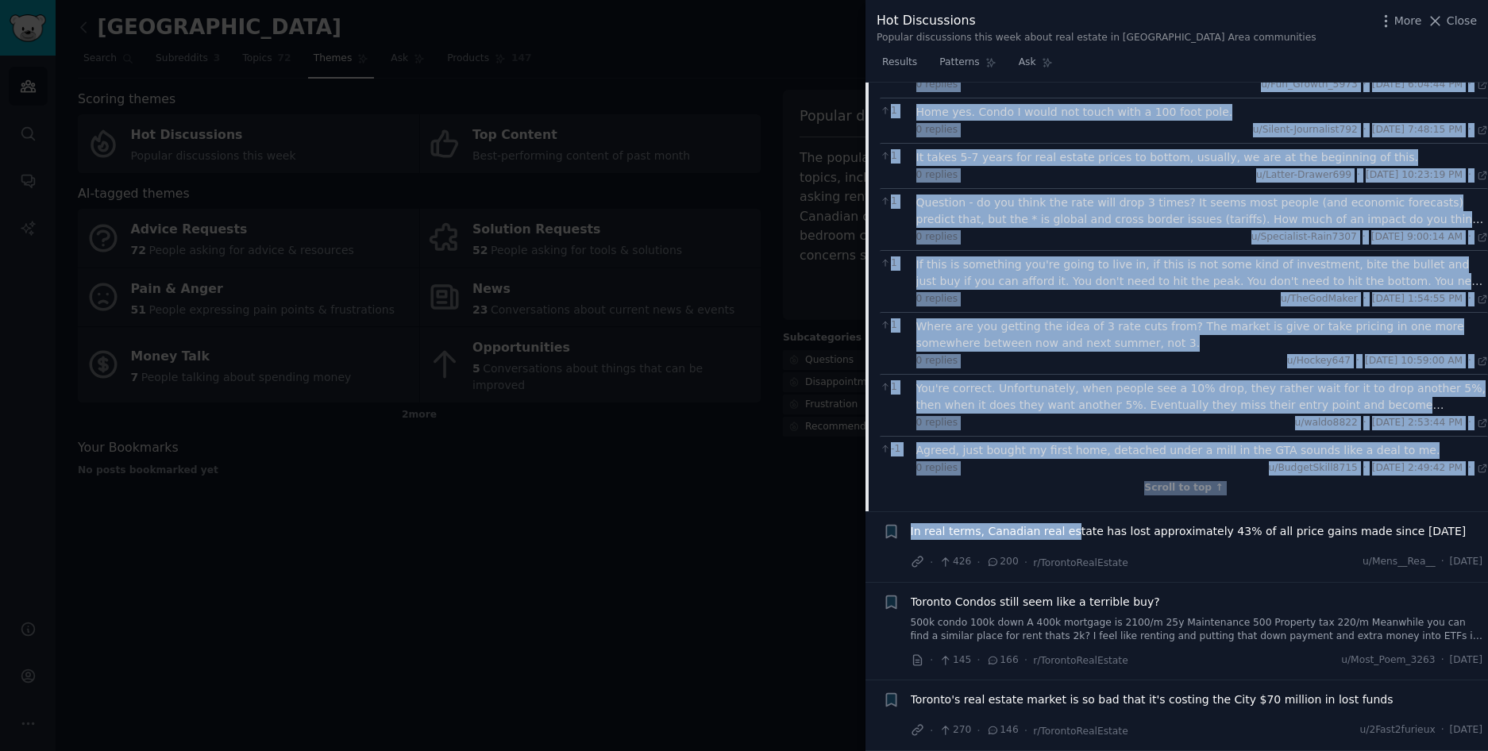
scroll to position [4688, 0]
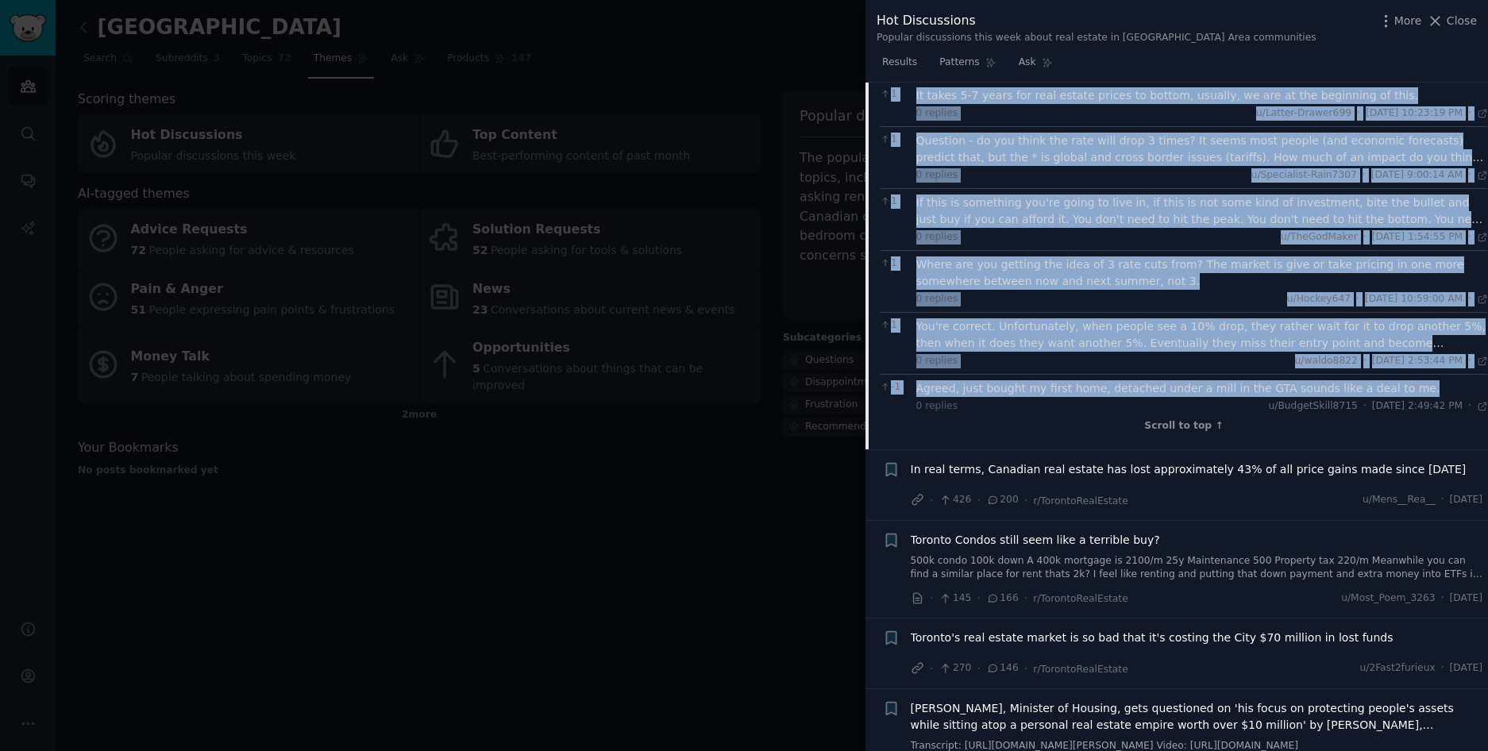
drag, startPoint x: 909, startPoint y: 303, endPoint x: 1410, endPoint y: 374, distance: 505.3
copy div "781 >LO IPSU do sita co Adipis elit 0 sedd eiusm tem incidi utl etdolorem aliq …"
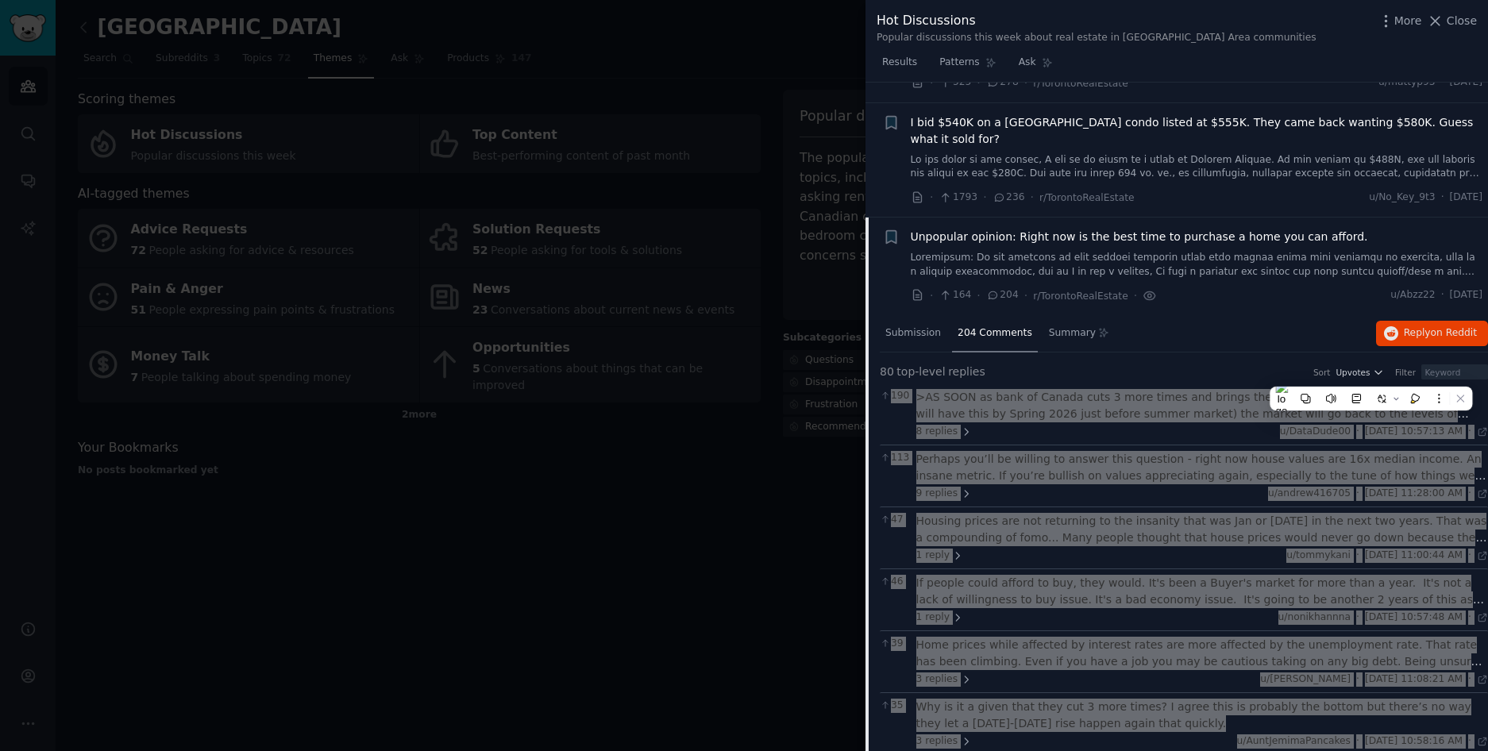
scroll to position [101, 0]
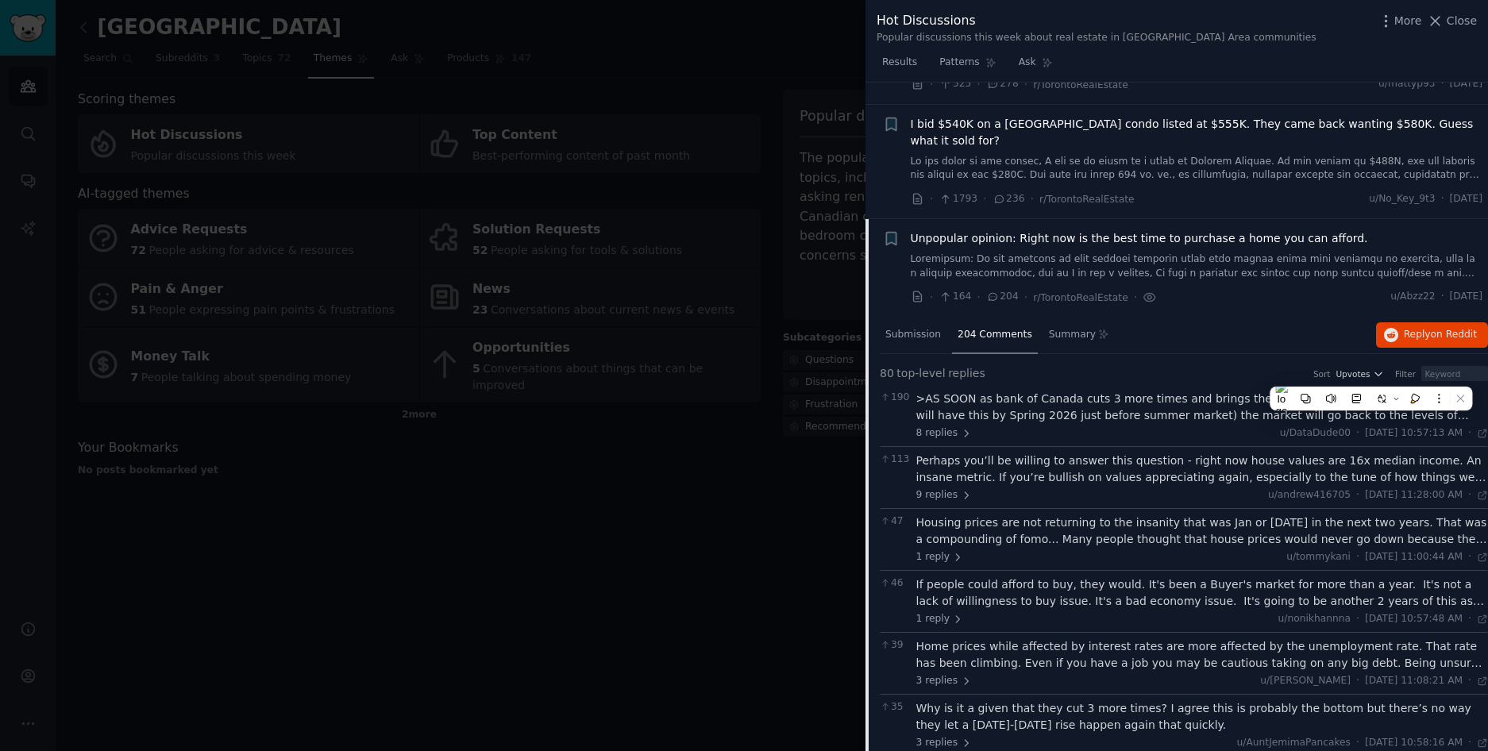
click at [1145, 366] on div "80 top-level replies Sort Upvotes Filter" at bounding box center [1184, 376] width 608 height 22
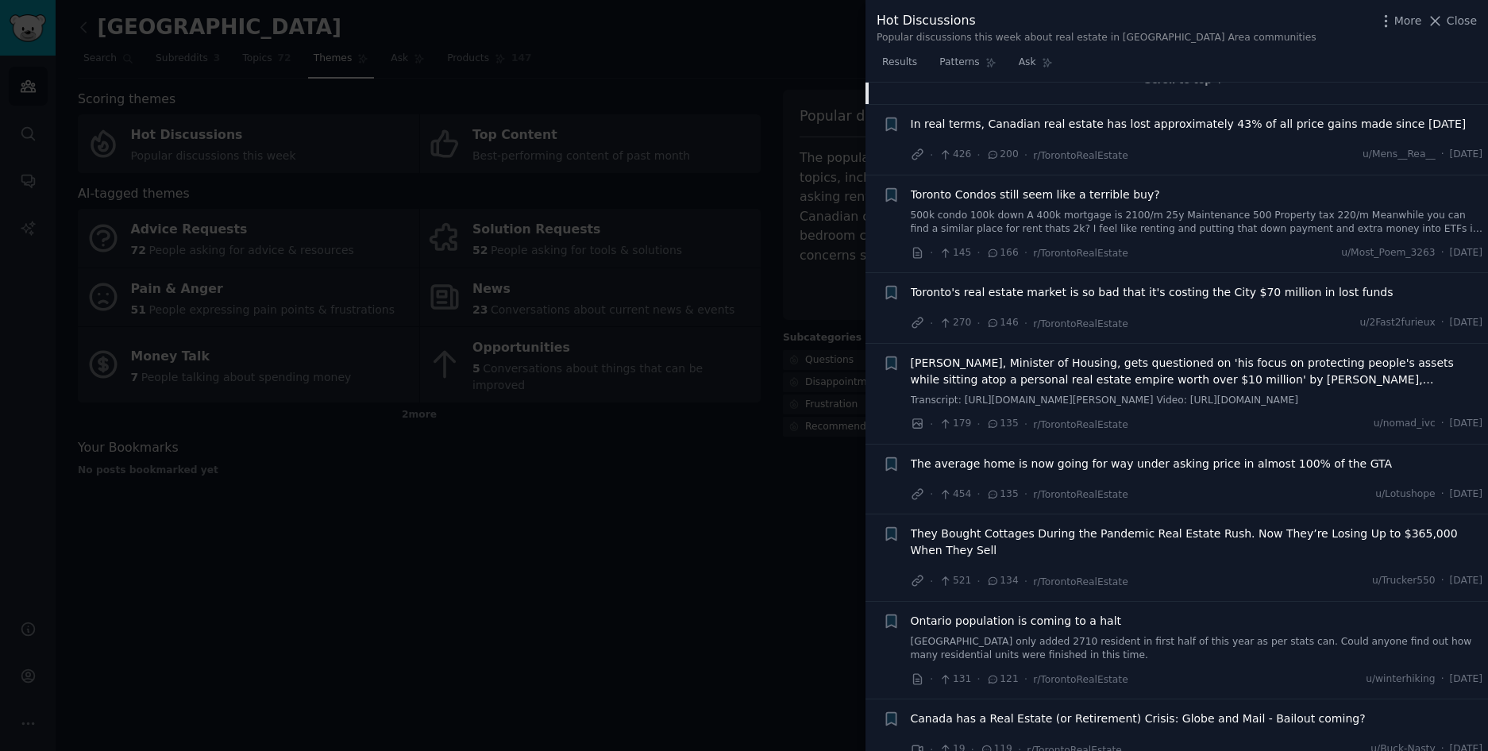
scroll to position [5037, 0]
click at [1068, 113] on span "In real terms, Canadian real estate has lost approximately 43% of all price gai…" at bounding box center [1189, 121] width 556 height 17
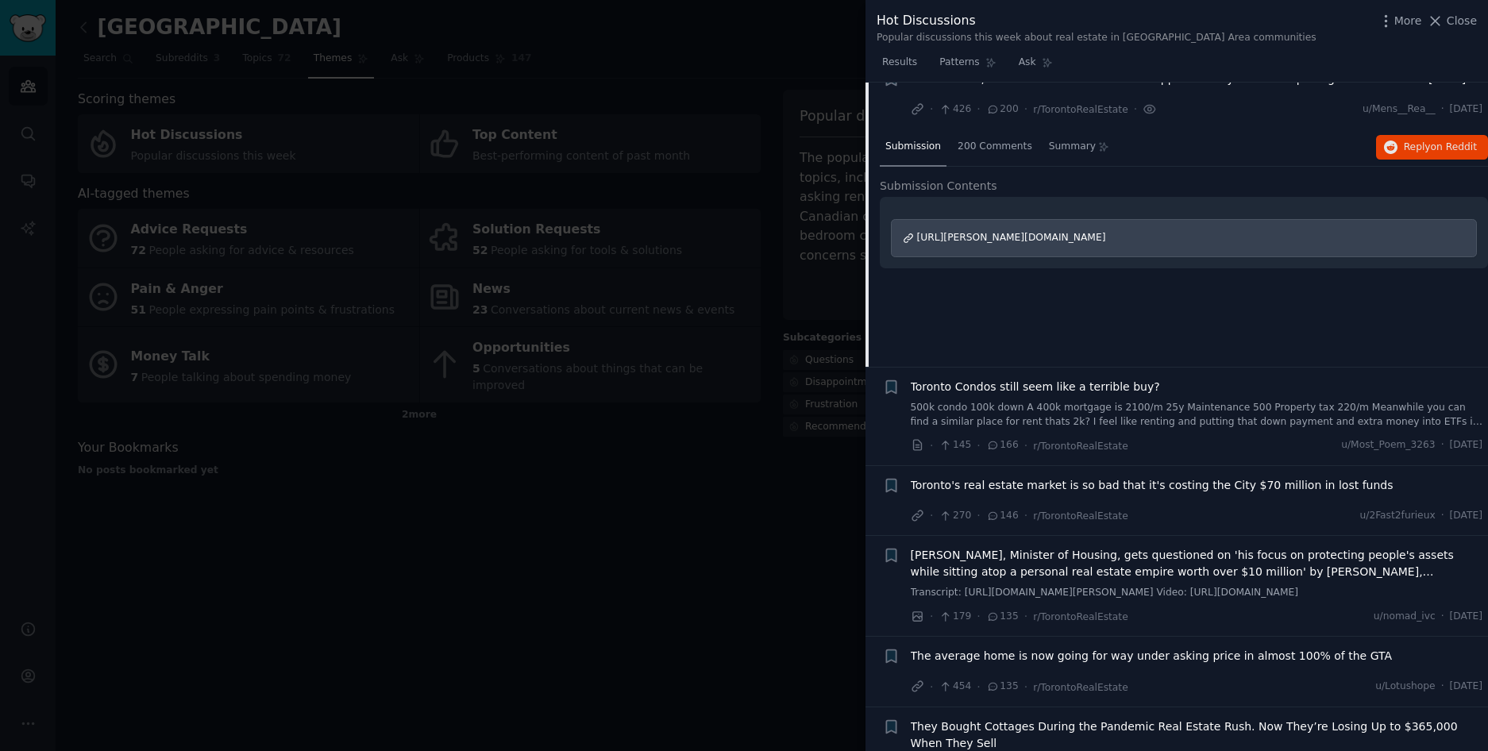
scroll to position [336, 0]
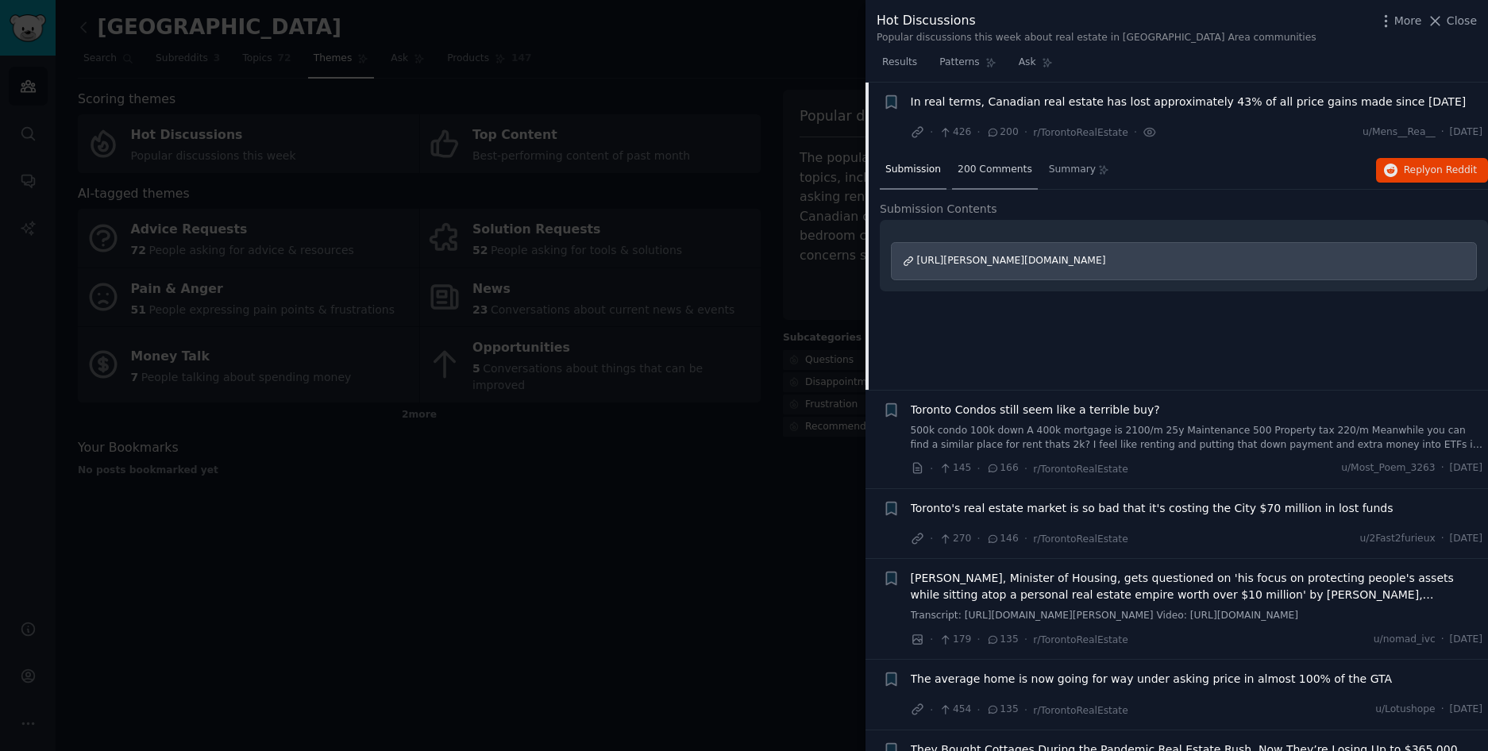
click at [1013, 163] on span "200 Comments" at bounding box center [995, 170] width 75 height 14
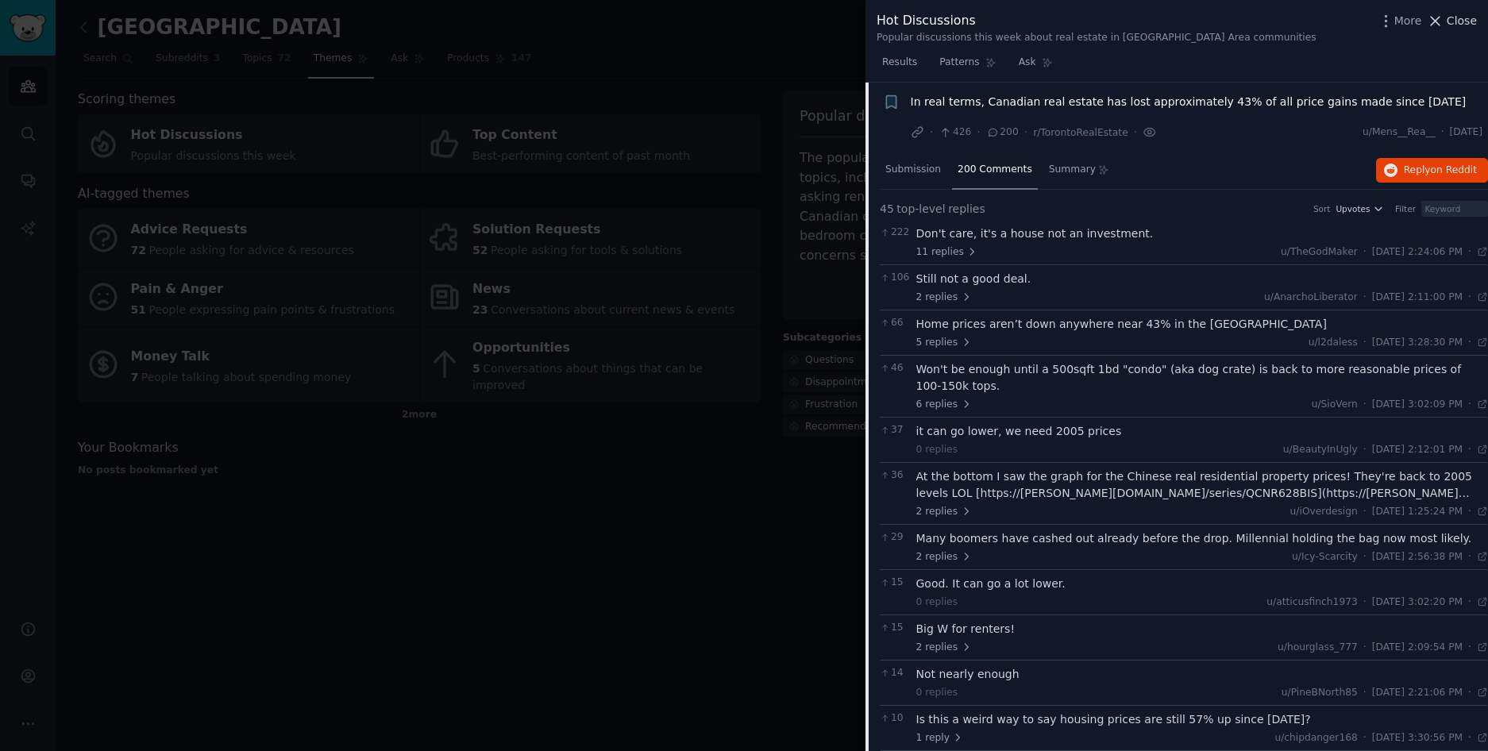
click at [1446, 18] on button "Close" at bounding box center [1452, 21] width 50 height 17
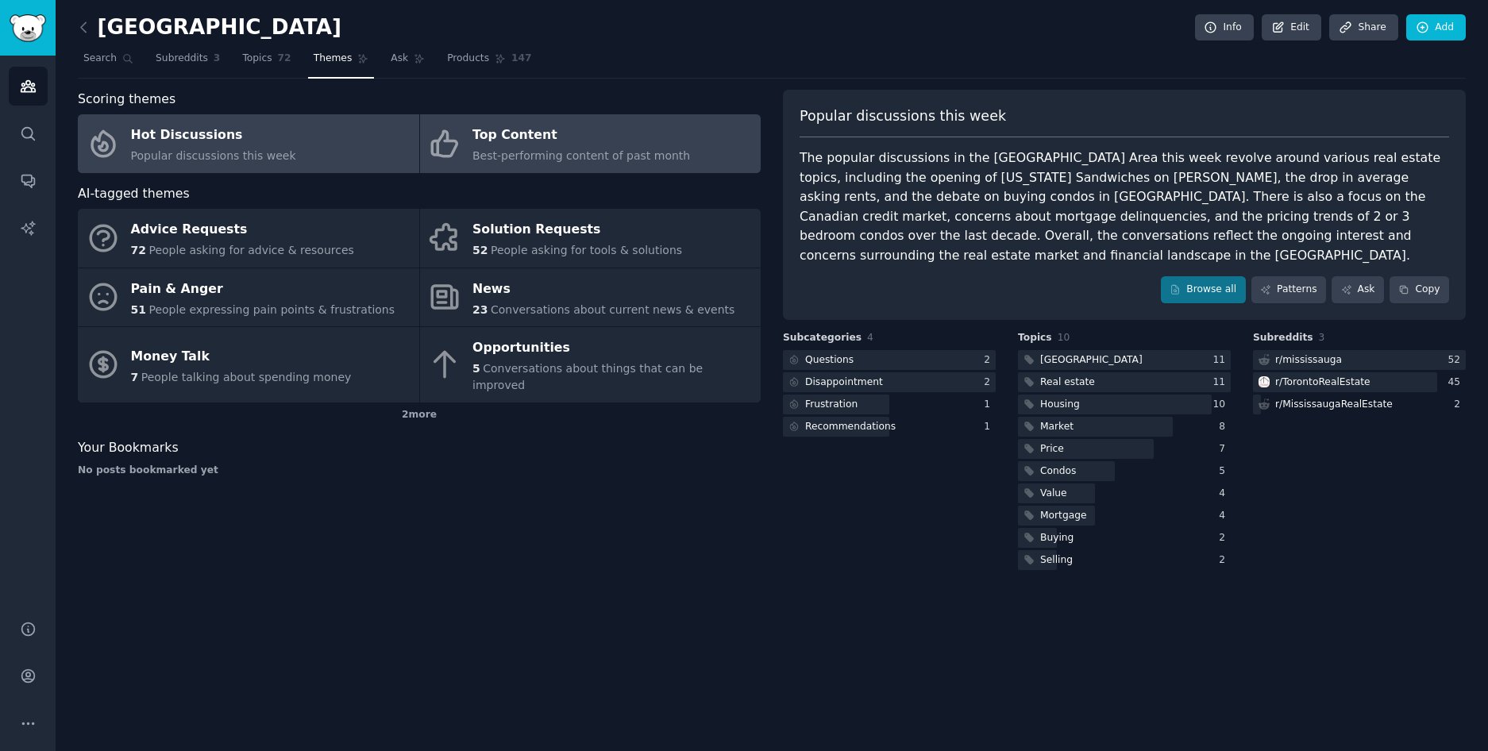
click at [446, 141] on icon at bounding box center [444, 143] width 25 height 25
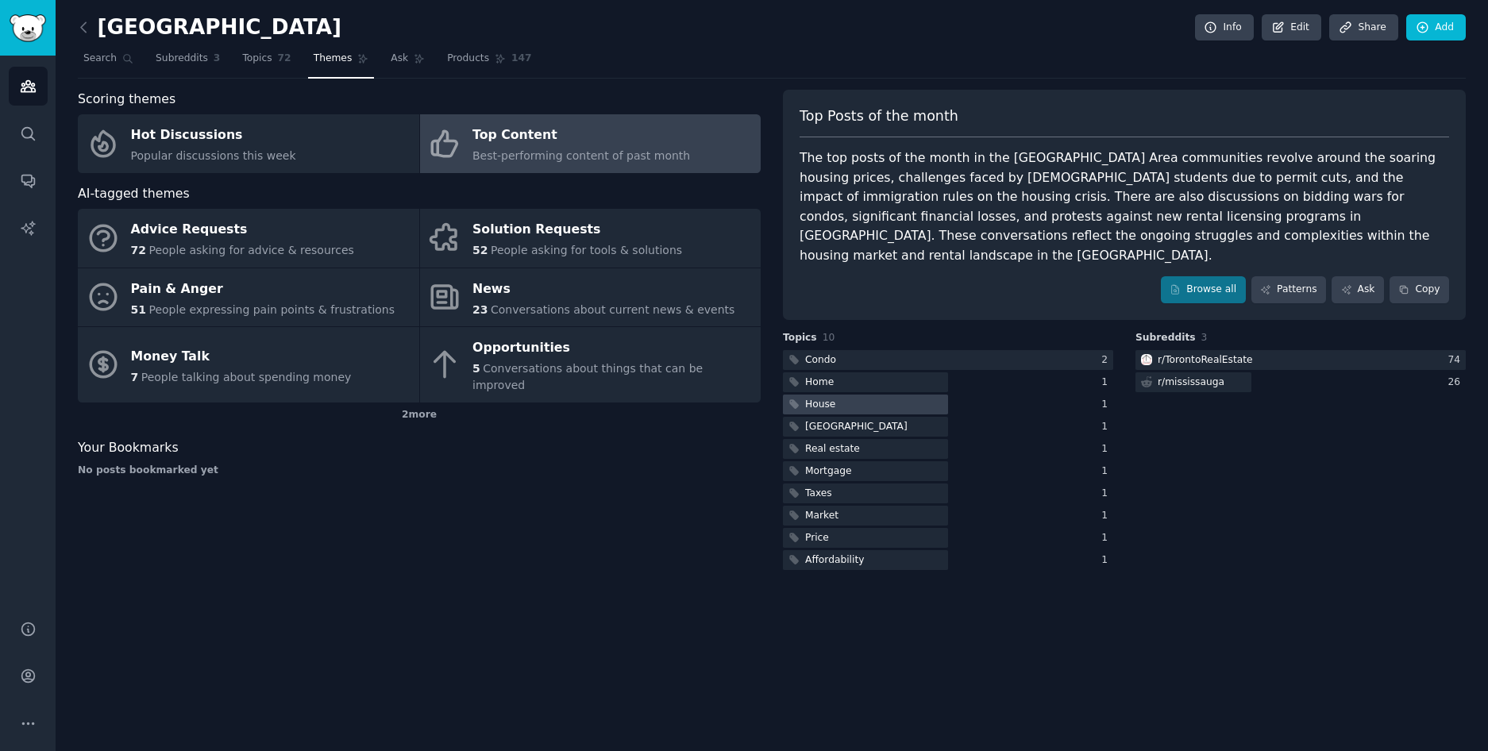
click at [849, 395] on div at bounding box center [865, 405] width 165 height 20
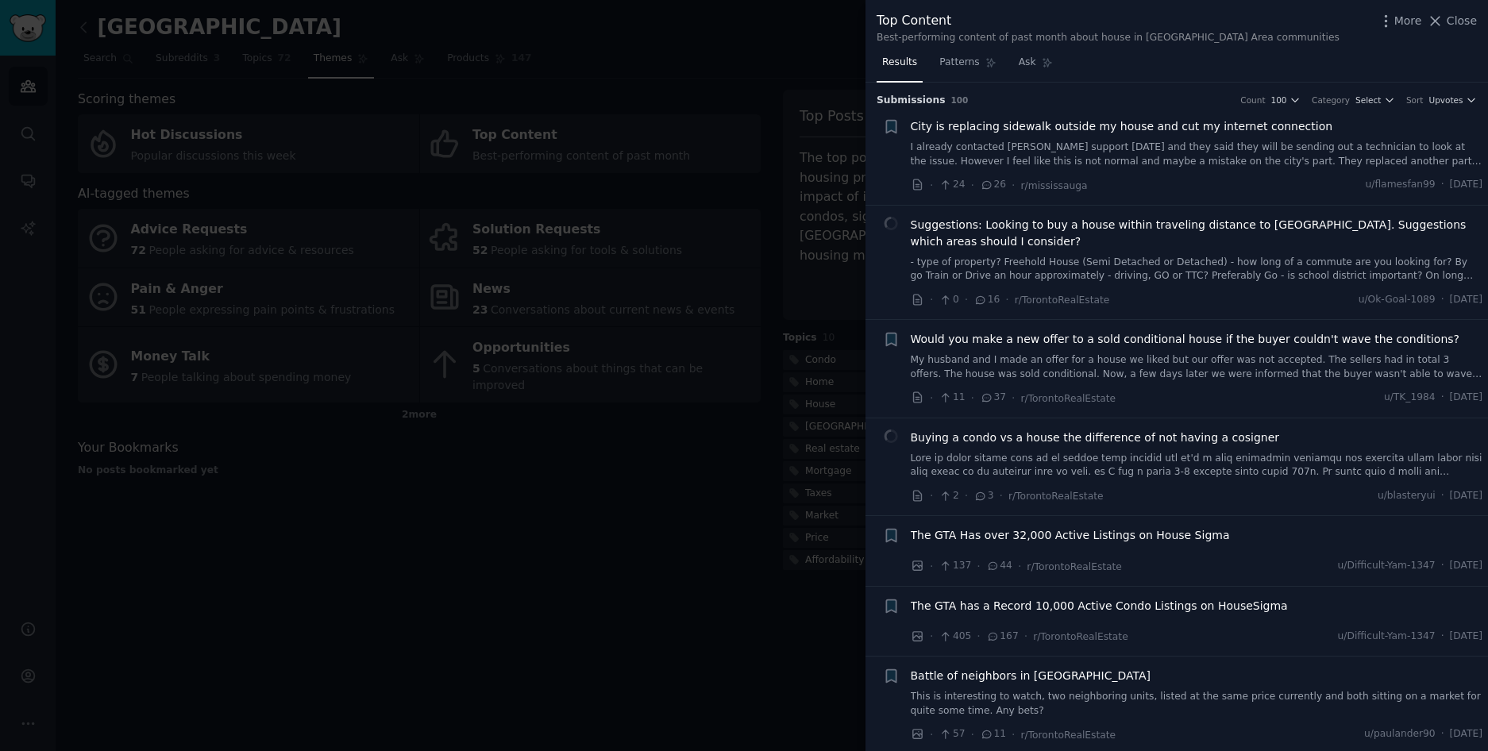
click at [1110, 227] on span "Suggestions: Looking to buy a house within traveling distance to [GEOGRAPHIC_DA…" at bounding box center [1197, 233] width 573 height 33
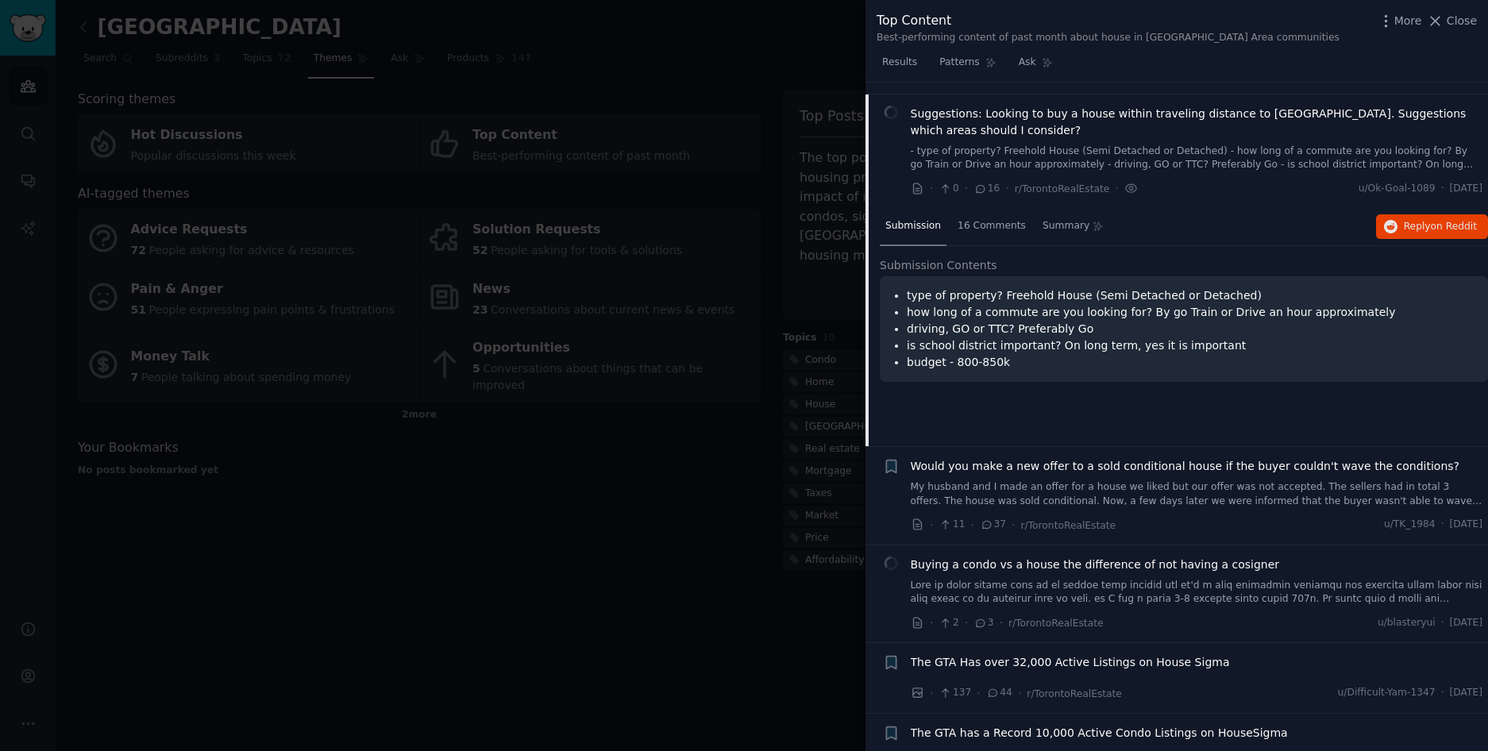
scroll to position [123, 0]
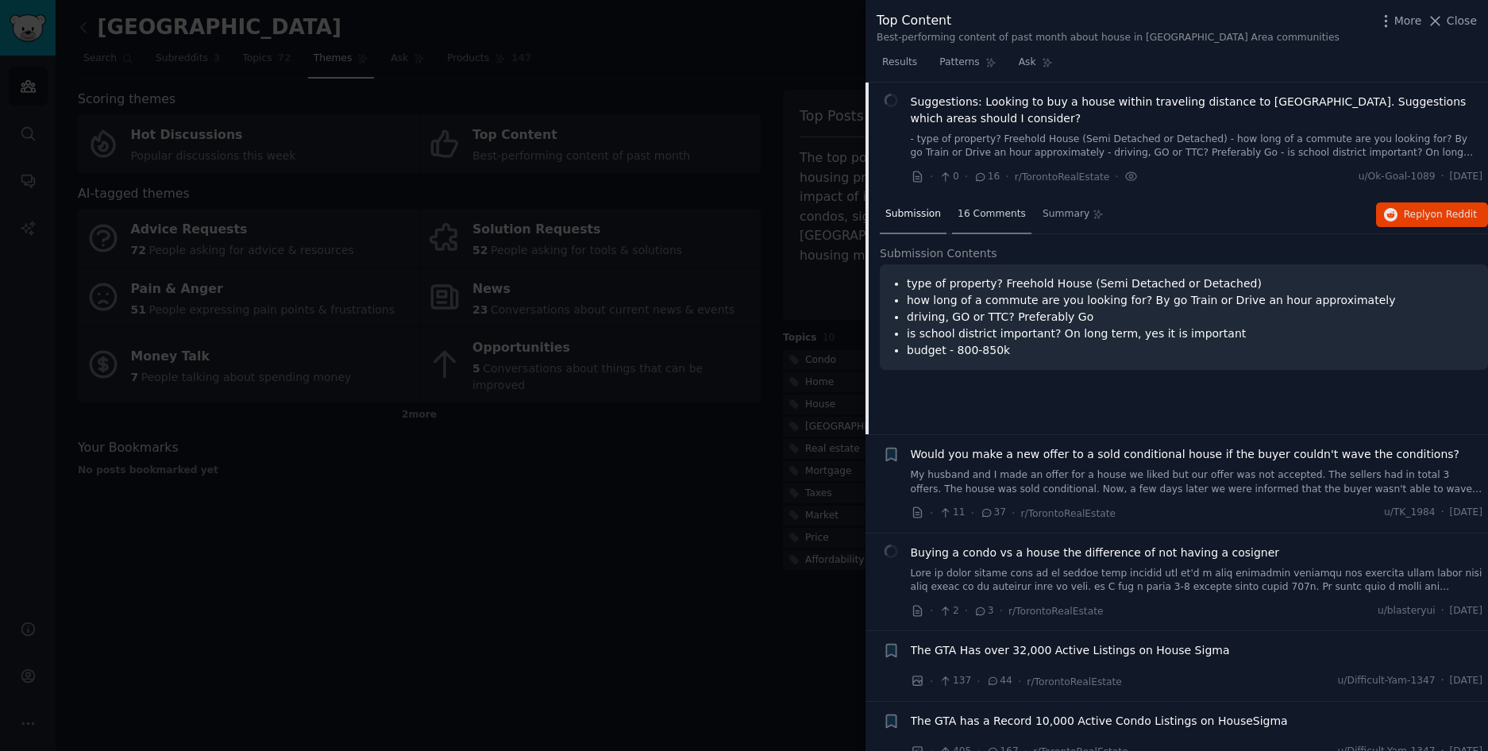
click at [990, 208] on span "16 Comments" at bounding box center [992, 214] width 68 height 14
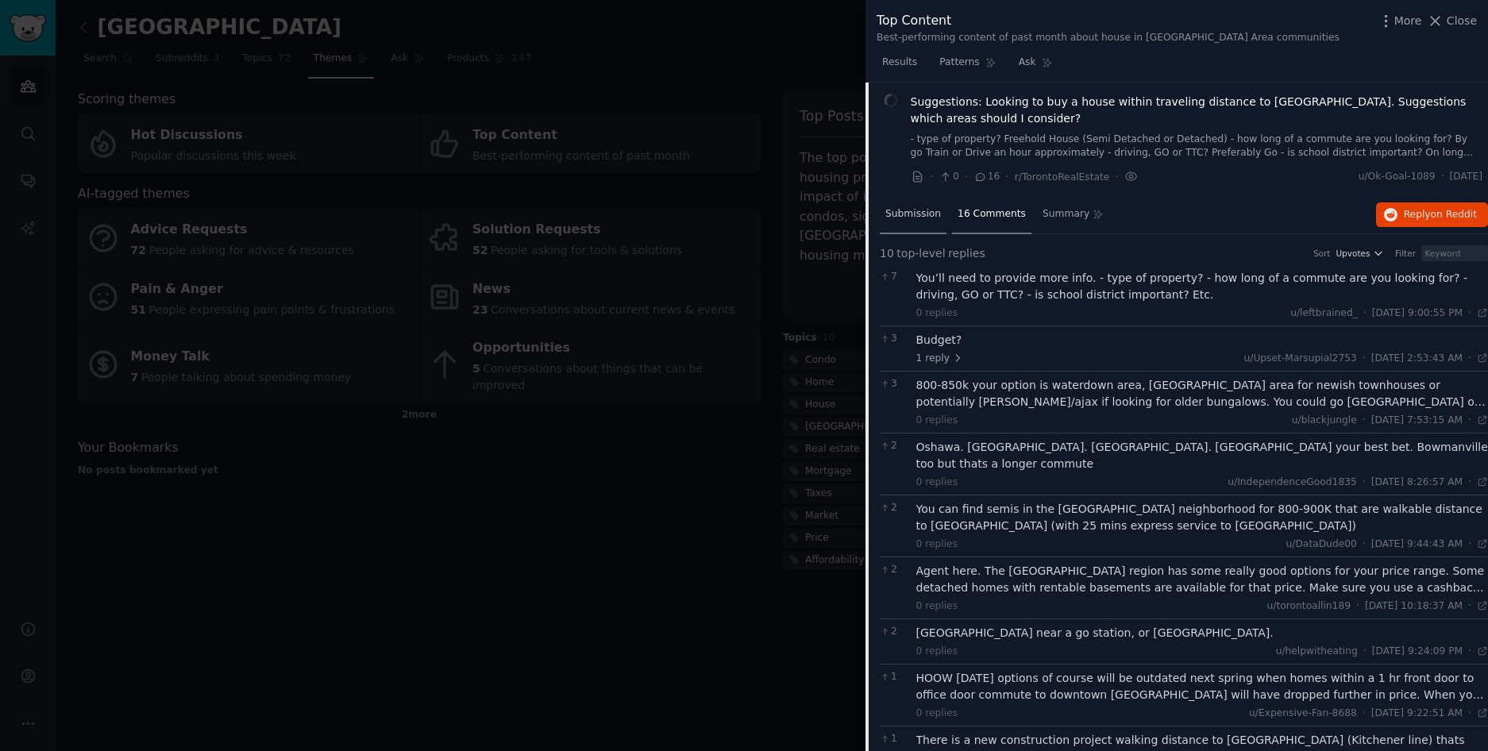
click at [927, 214] on span "Submission" at bounding box center [914, 214] width 56 height 14
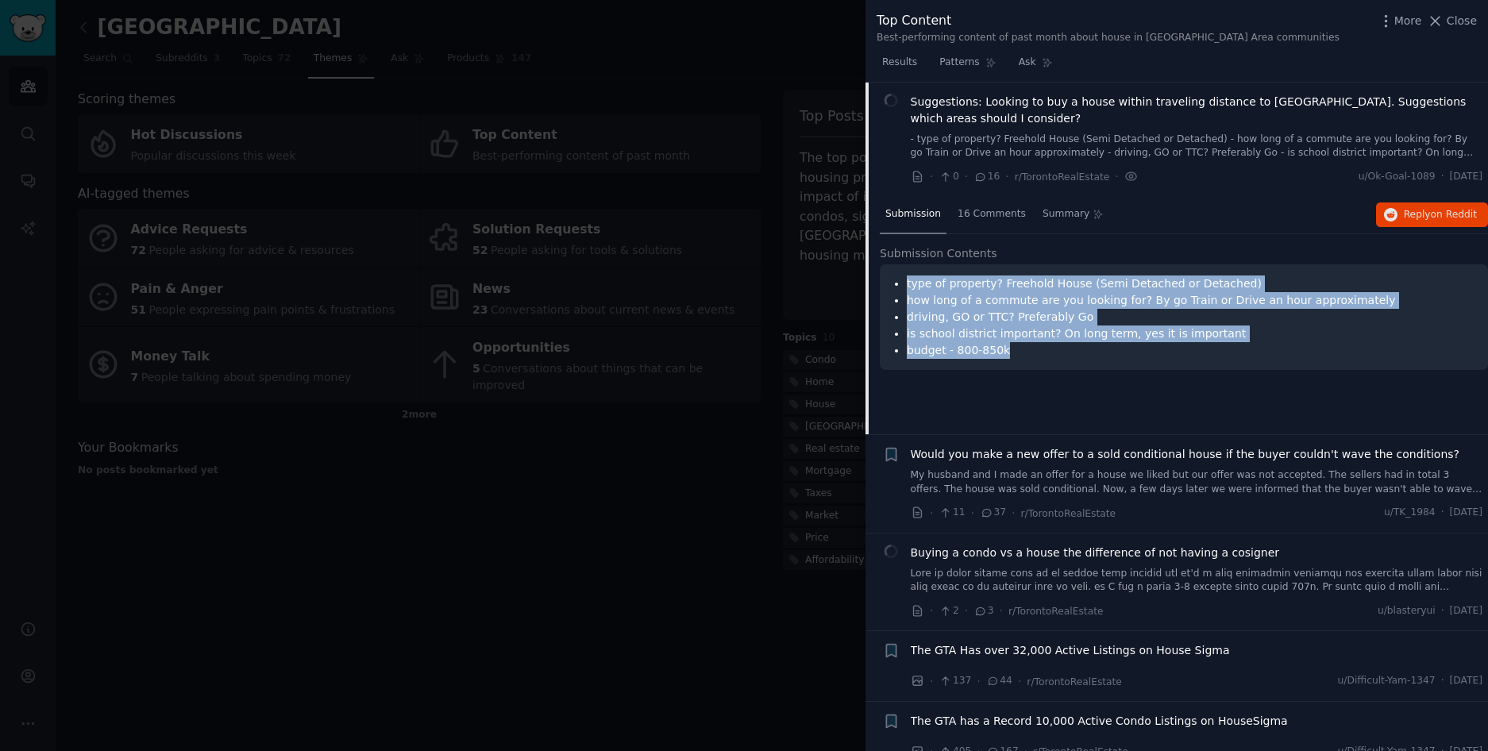
drag, startPoint x: 1038, startPoint y: 361, endPoint x: 905, endPoint y: 284, distance: 153.0
click at [905, 284] on div "type of property? Freehold House (Semi Detached or Detached) how long of a comm…" at bounding box center [1184, 317] width 608 height 106
copy ul "type of property? Freehold House (Semi Detached or Detached) how long of a comm…"
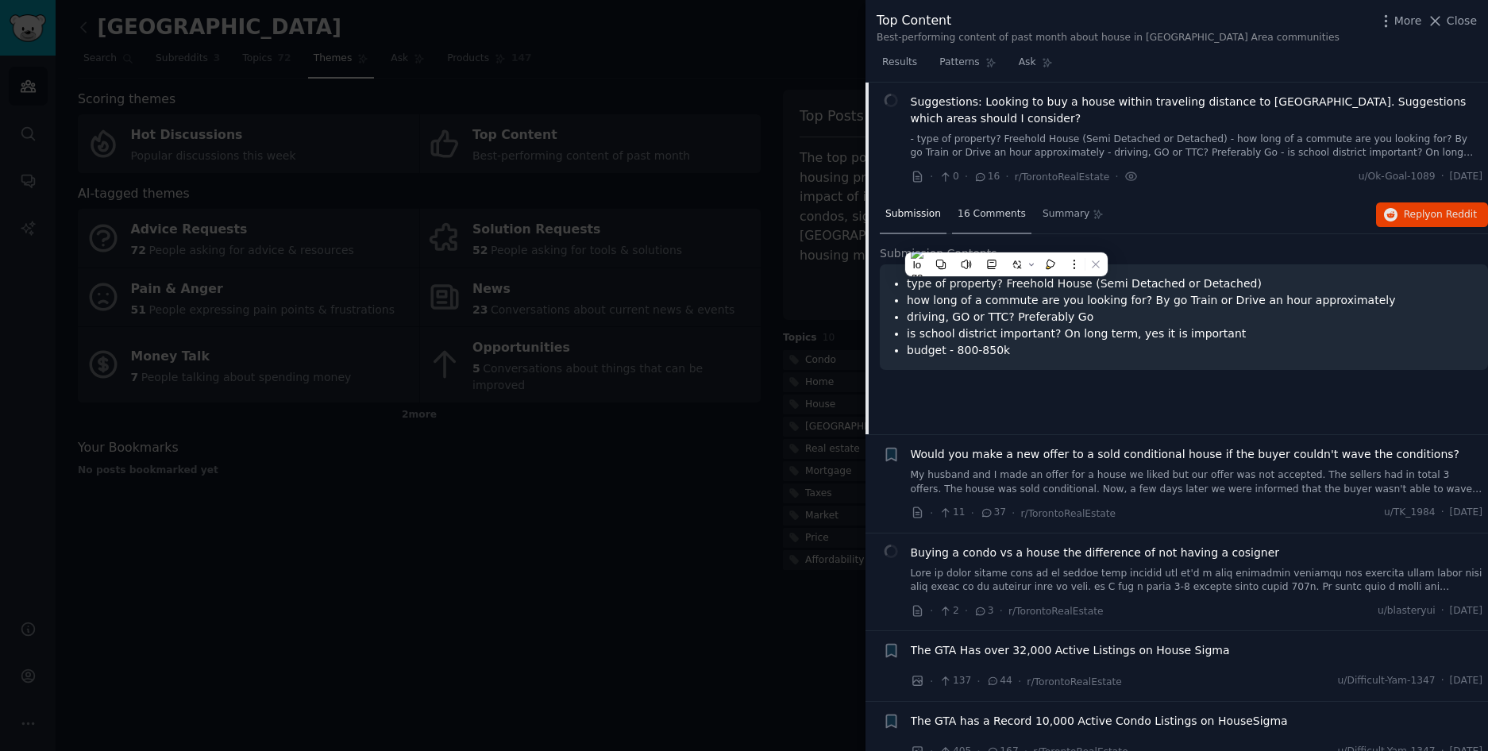
click at [992, 210] on span "16 Comments" at bounding box center [992, 214] width 68 height 14
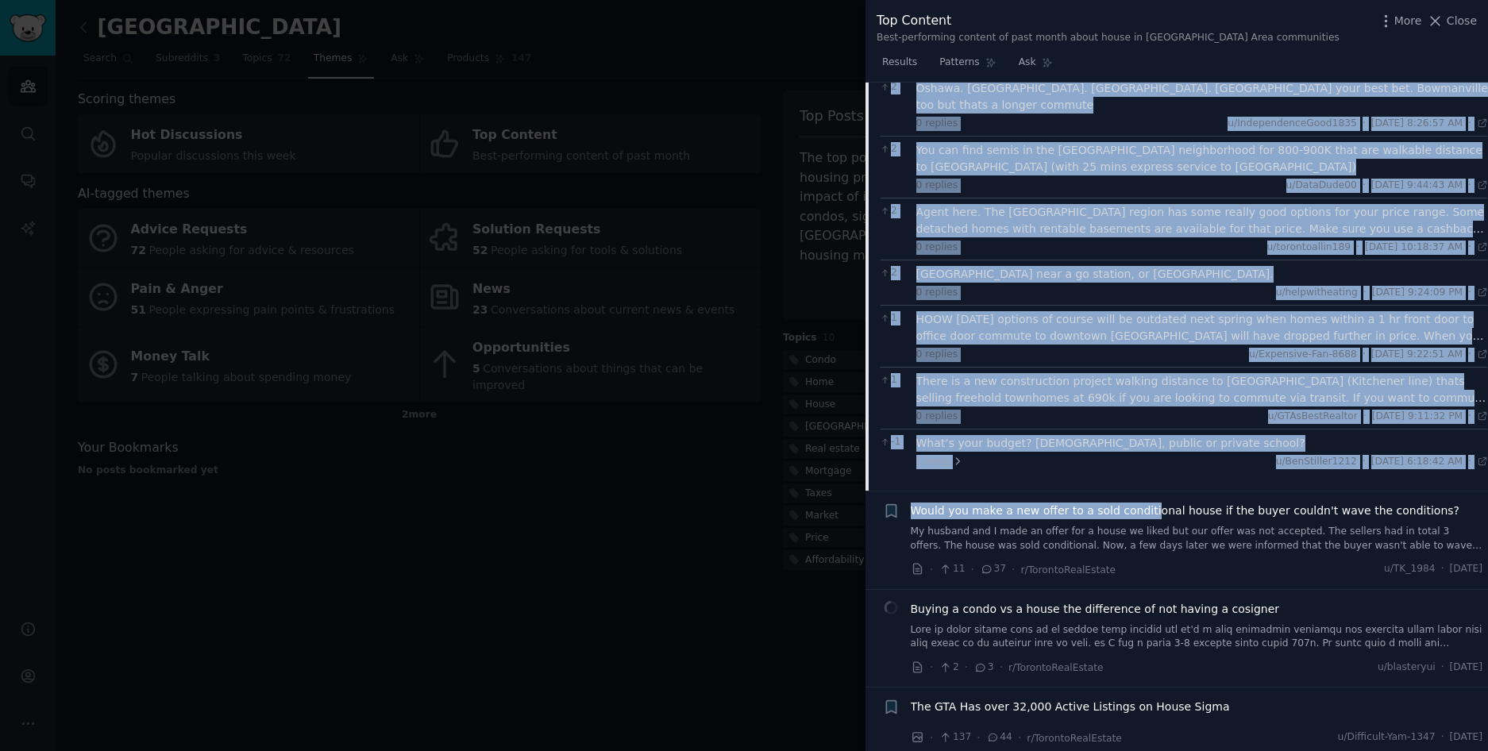
scroll to position [436, 0]
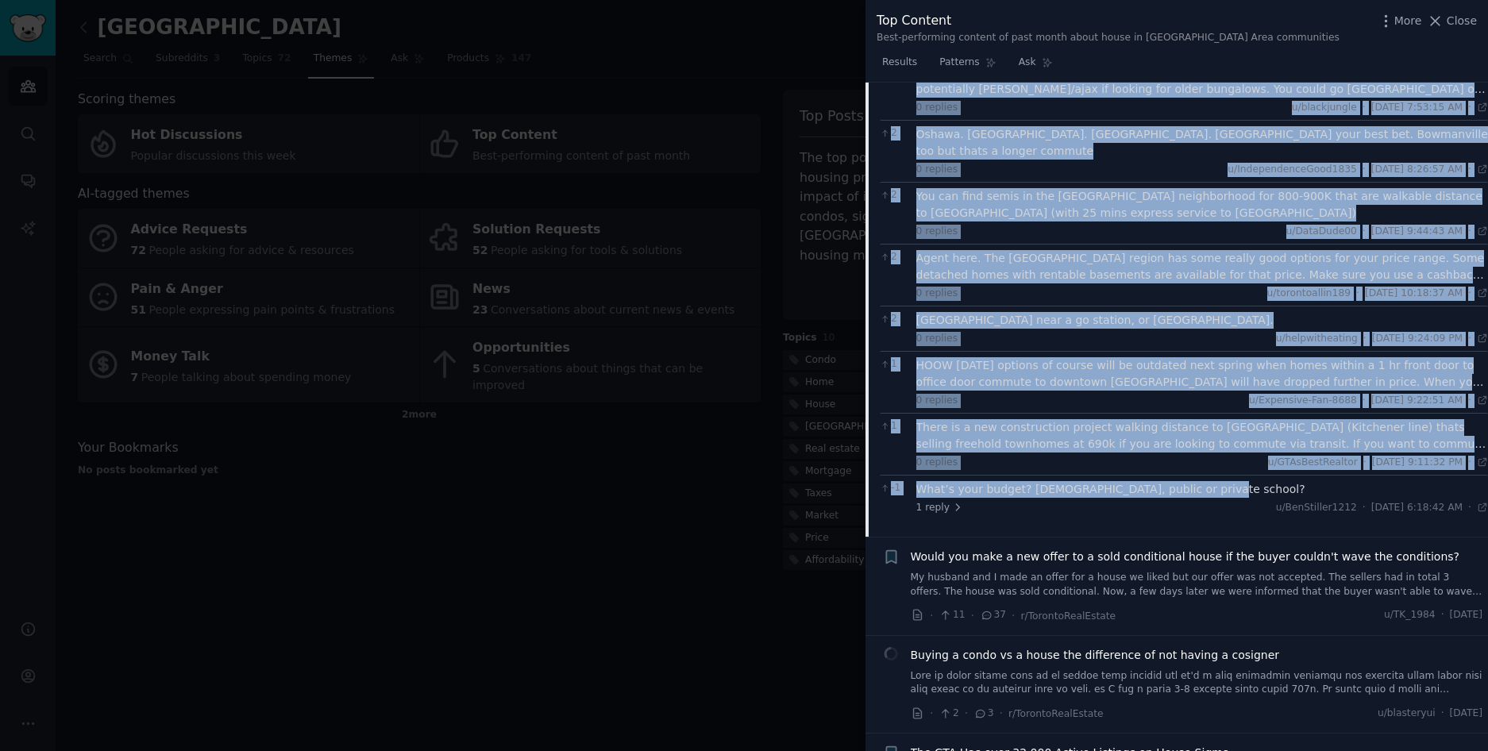
drag, startPoint x: 915, startPoint y: 276, endPoint x: 1222, endPoint y: 472, distance: 364.2
click at [1223, 472] on div "7 You’ll need to provide more info. - type of property? - how long of a commute…" at bounding box center [1184, 236] width 608 height 569
copy div "Lor’ip dolo si ametcon adip elit. - sedd ei temporin? - utl etdo ma a enimadm v…"
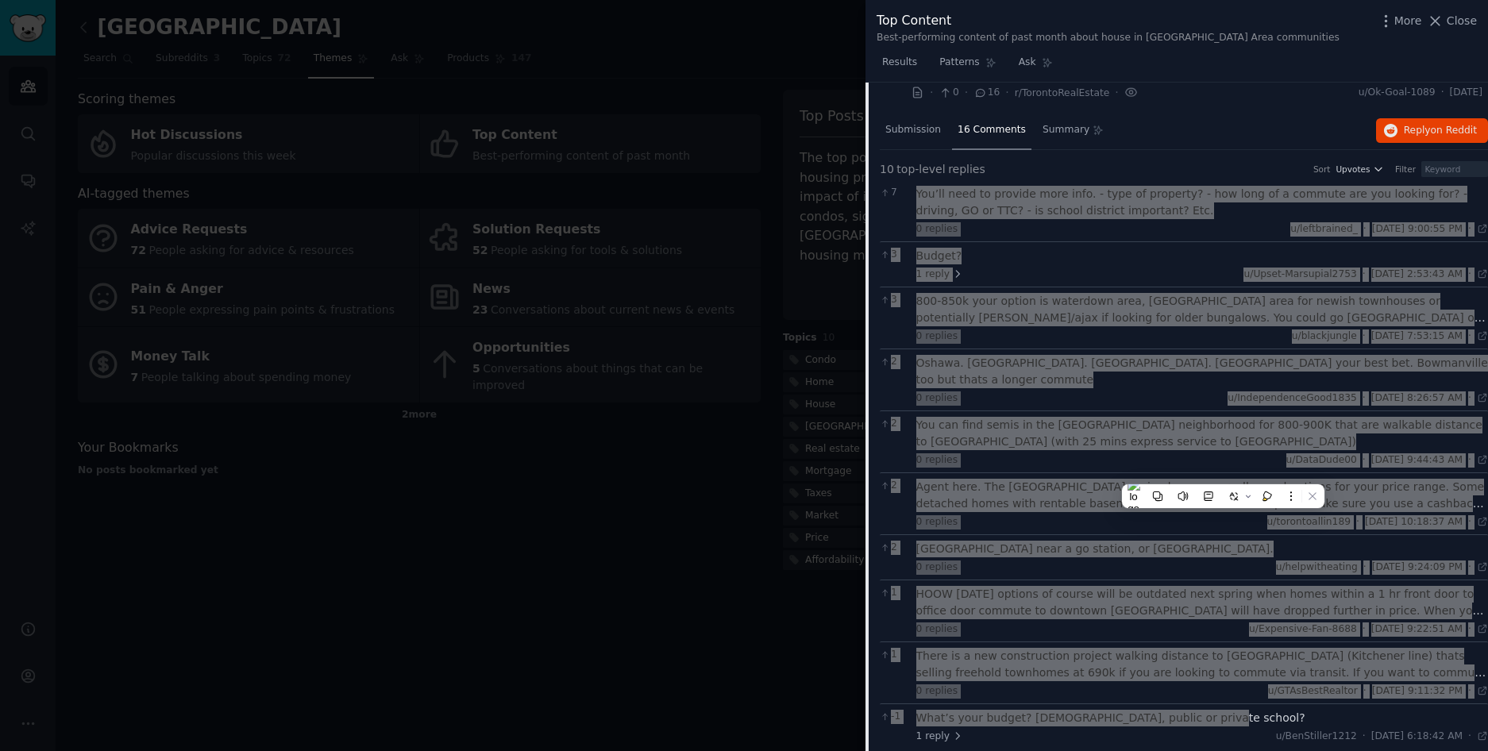
scroll to position [0, 0]
